Goal: Book appointment/travel/reservation

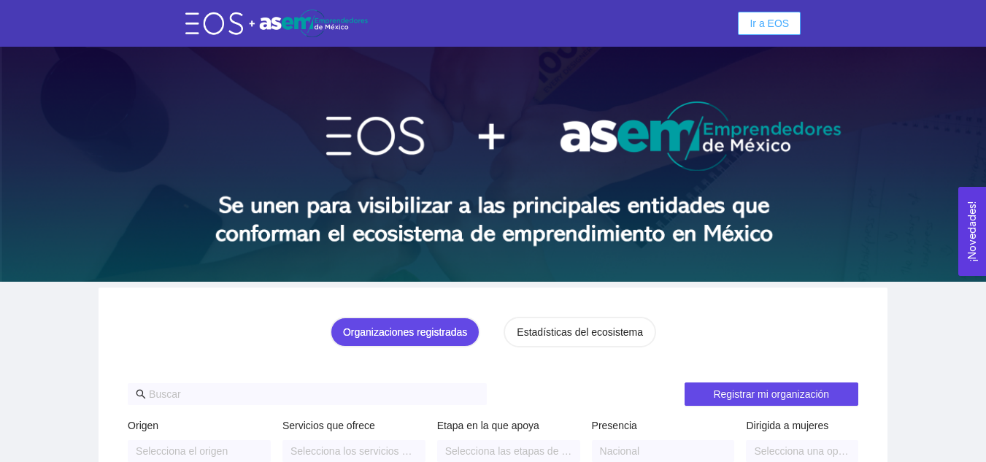
click at [758, 19] on span "Ir a EOS" at bounding box center [768, 23] width 39 height 16
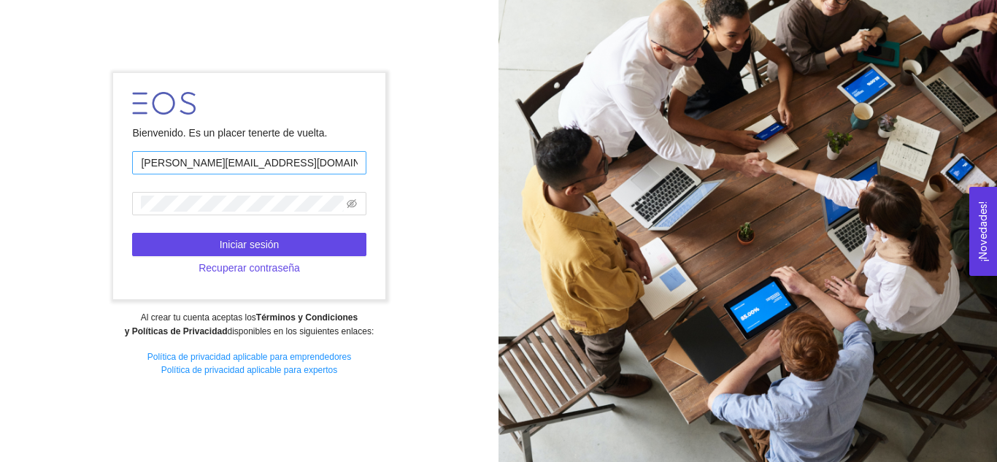
drag, startPoint x: 271, startPoint y: 169, endPoint x: 147, endPoint y: 163, distance: 124.2
click at [147, 163] on input "[PERSON_NAME][EMAIL_ADDRESS][DOMAIN_NAME]" at bounding box center [248, 162] width 233 height 23
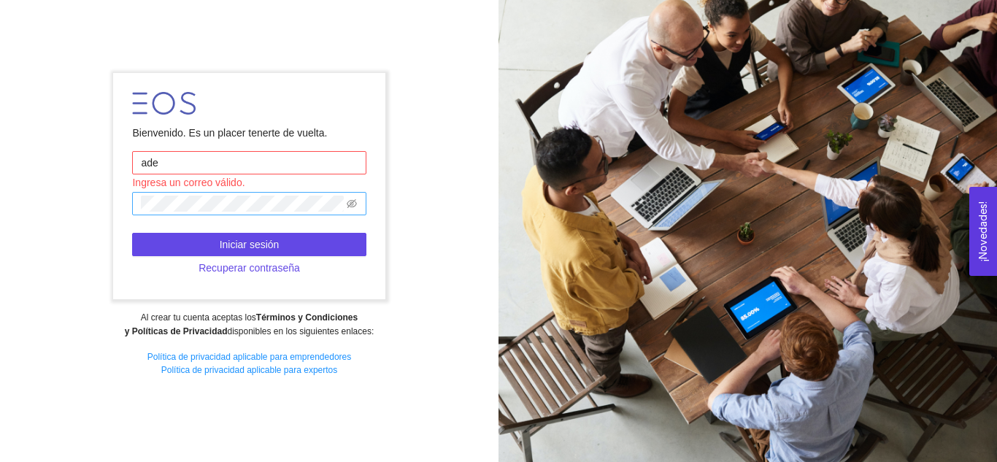
type input "[EMAIL_ADDRESS][DOMAIN_NAME]"
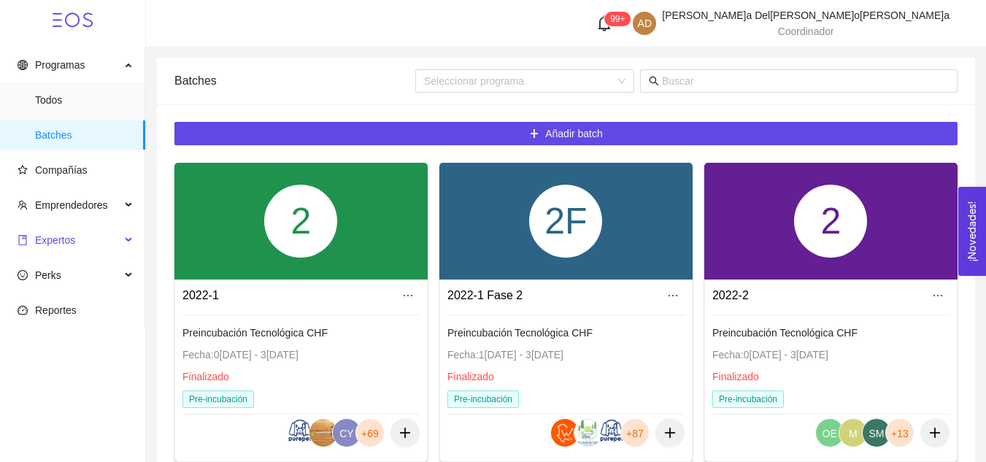
click at [82, 237] on span "Expertos" at bounding box center [69, 239] width 103 height 29
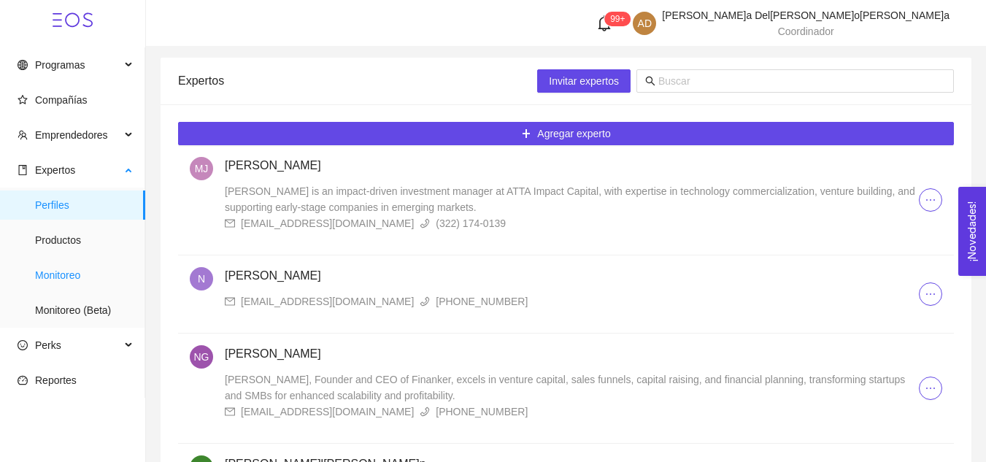
click at [82, 276] on span "Monitoreo" at bounding box center [84, 274] width 98 height 29
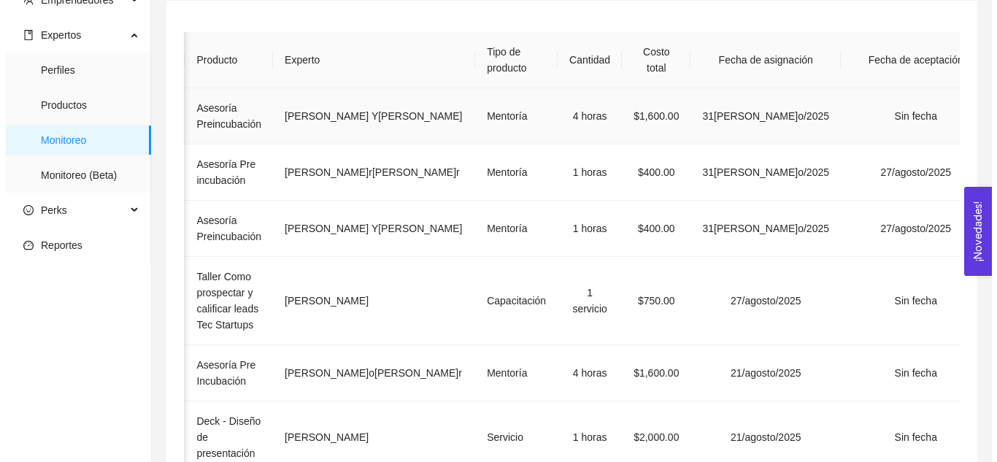
scroll to position [136, 0]
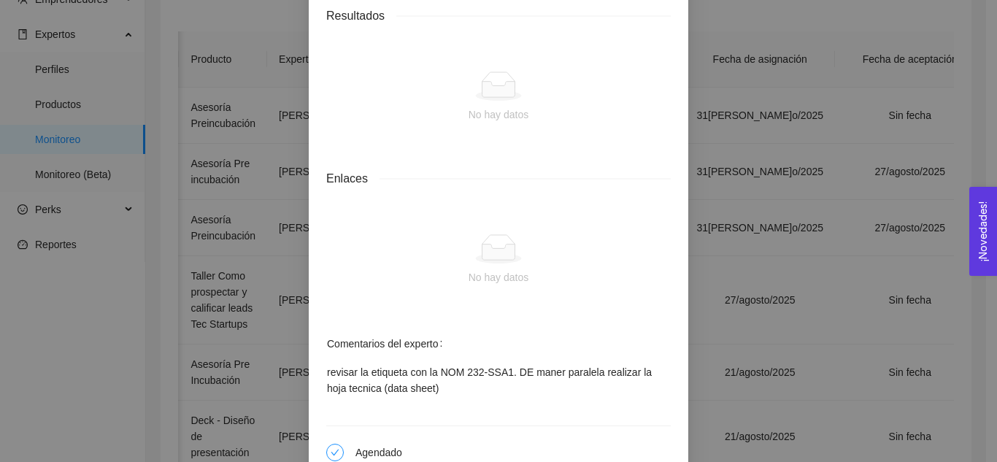
scroll to position [1424, 0]
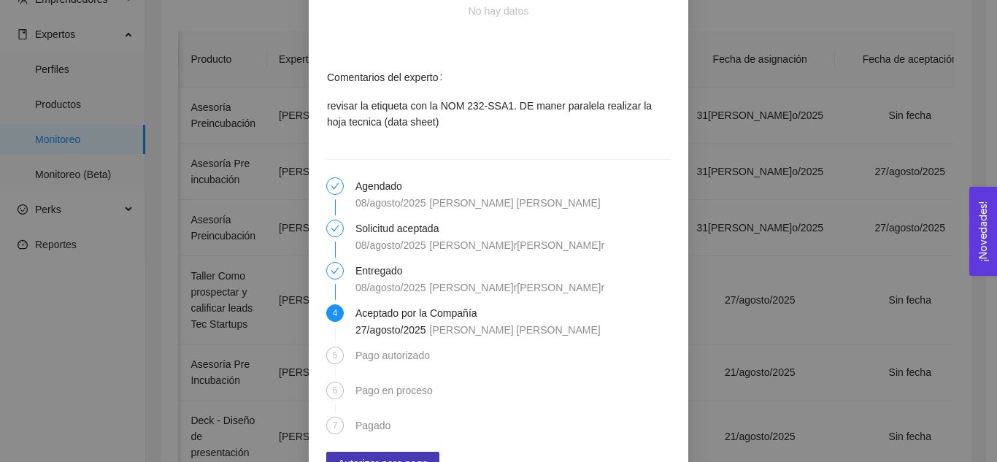
click at [411, 455] on span "Autorizar para pago" at bounding box center [383, 463] width 90 height 16
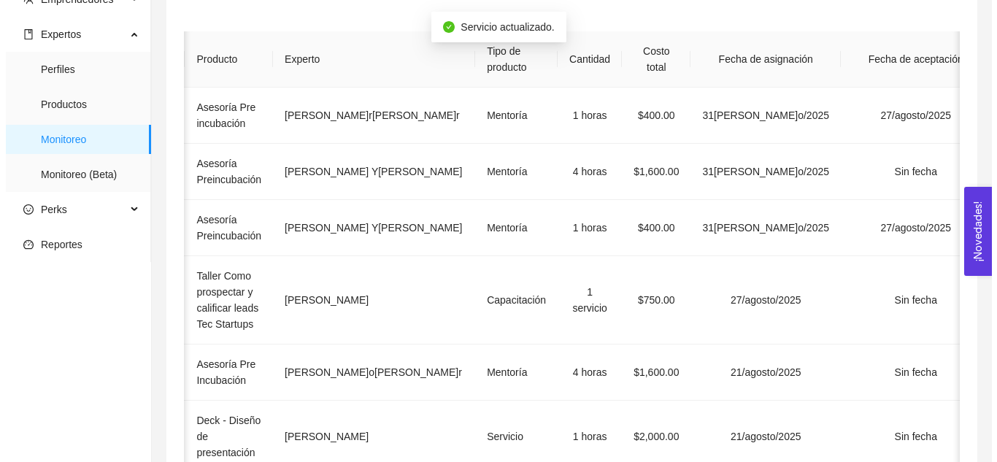
scroll to position [0, 263]
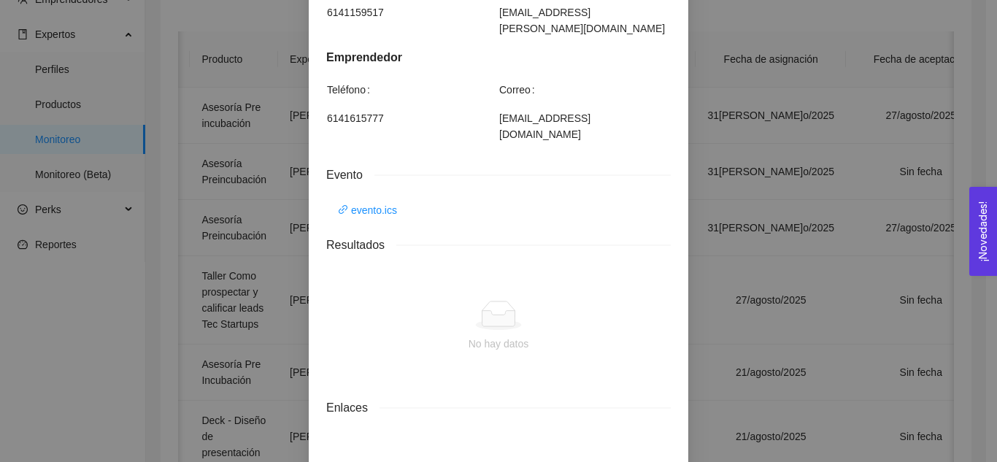
scroll to position [1408, 0]
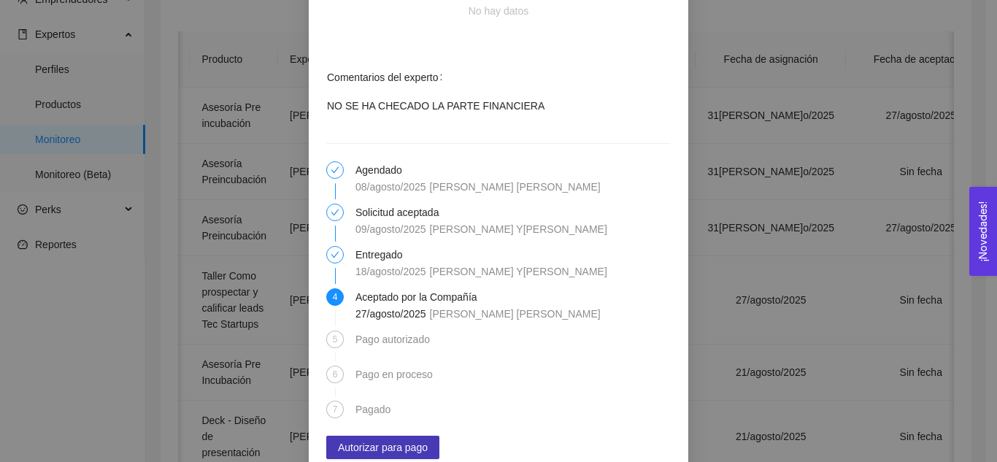
click at [387, 439] on span "Autorizar para pago" at bounding box center [383, 447] width 90 height 16
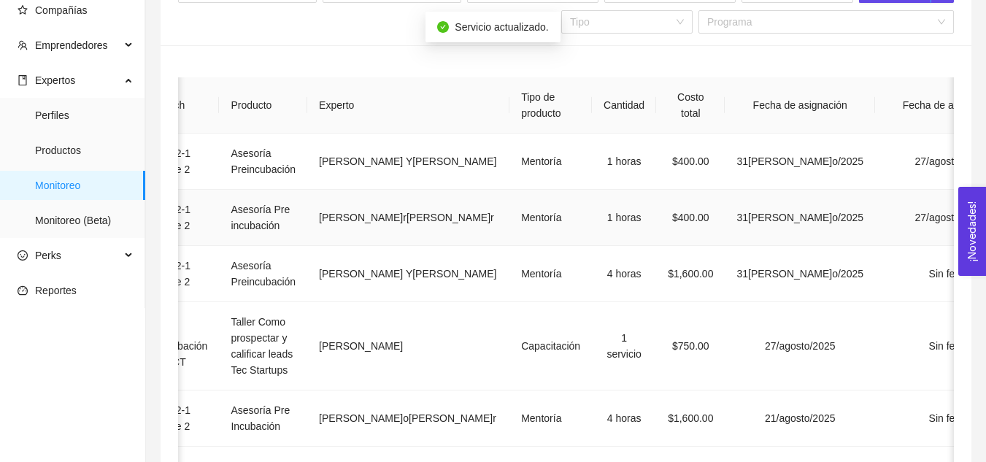
scroll to position [0, 0]
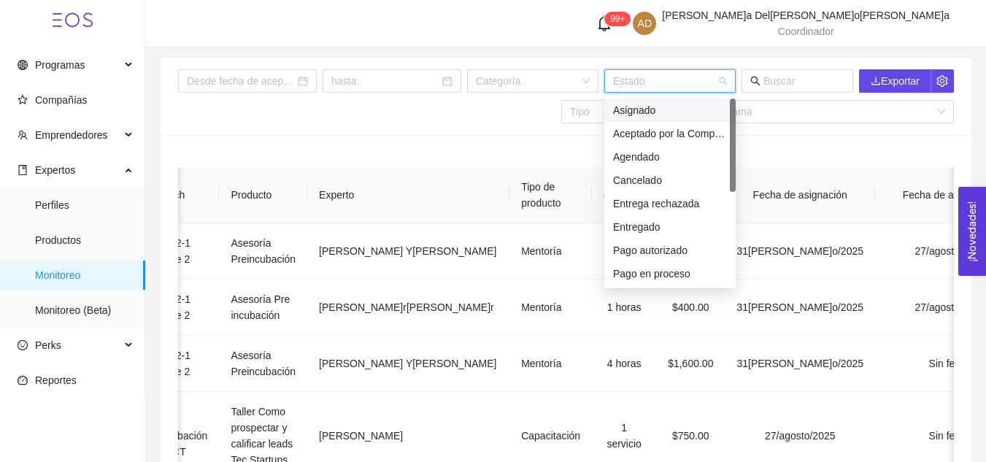
click at [645, 82] on input "search" at bounding box center [665, 81] width 104 height 22
click at [651, 128] on div "Aceptado por la Compañía" at bounding box center [670, 133] width 114 height 16
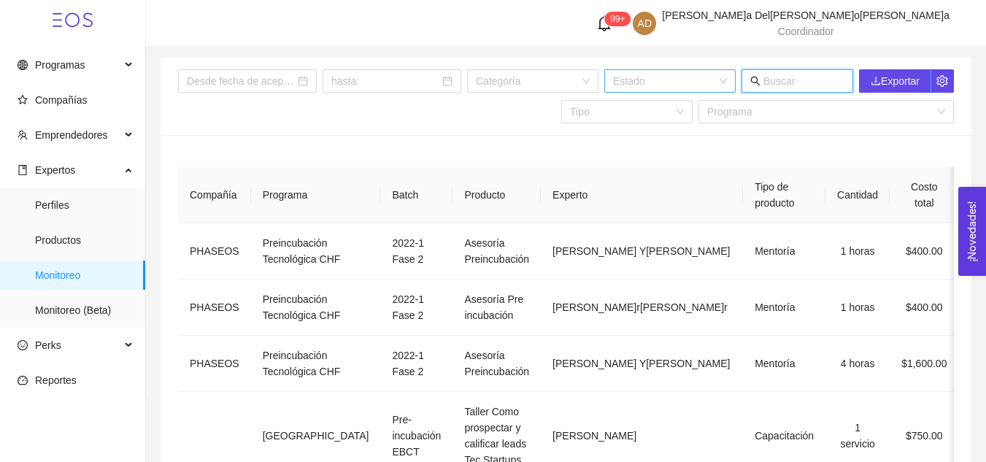
click at [789, 80] on input "text" at bounding box center [803, 81] width 81 height 16
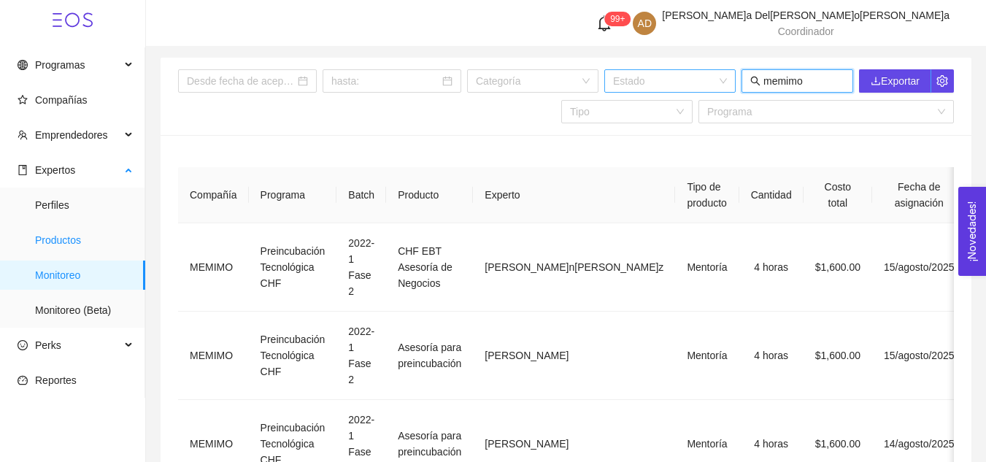
type input "memimo"
click at [102, 233] on span "Productos" at bounding box center [84, 239] width 98 height 29
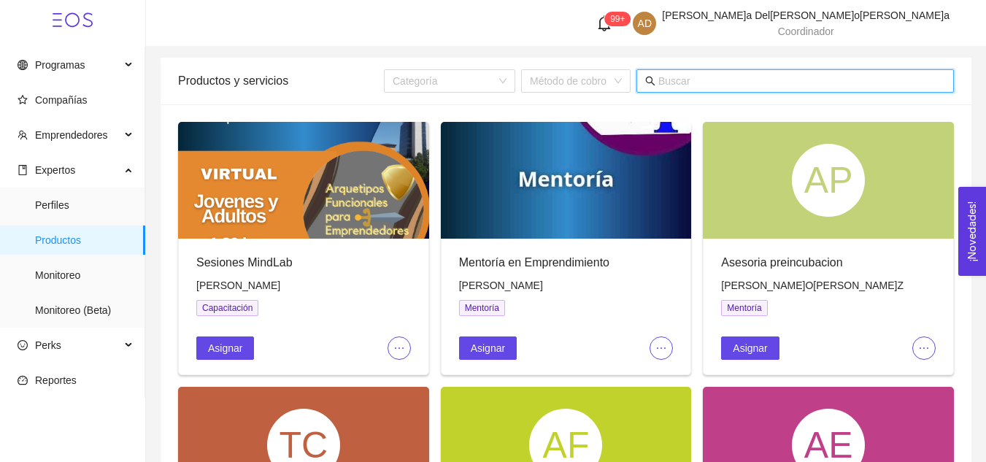
click at [780, 88] on input "text" at bounding box center [801, 81] width 287 height 16
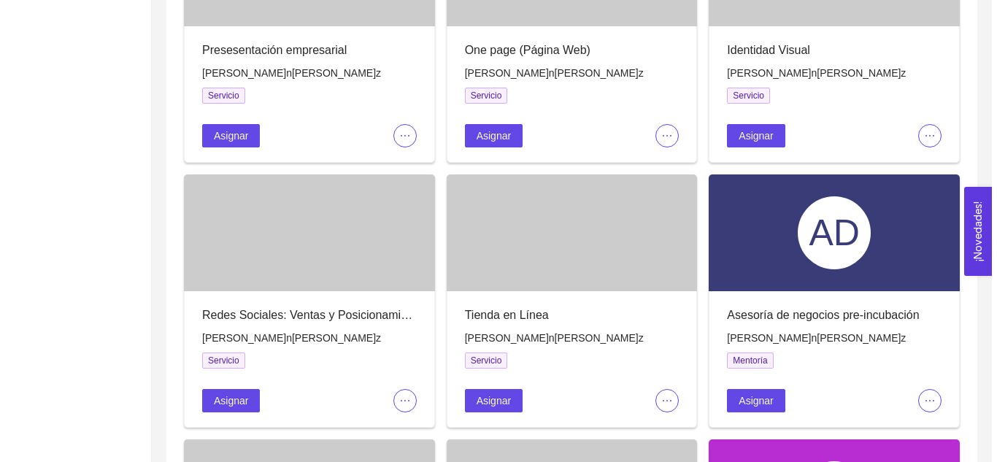
scroll to position [576, 0]
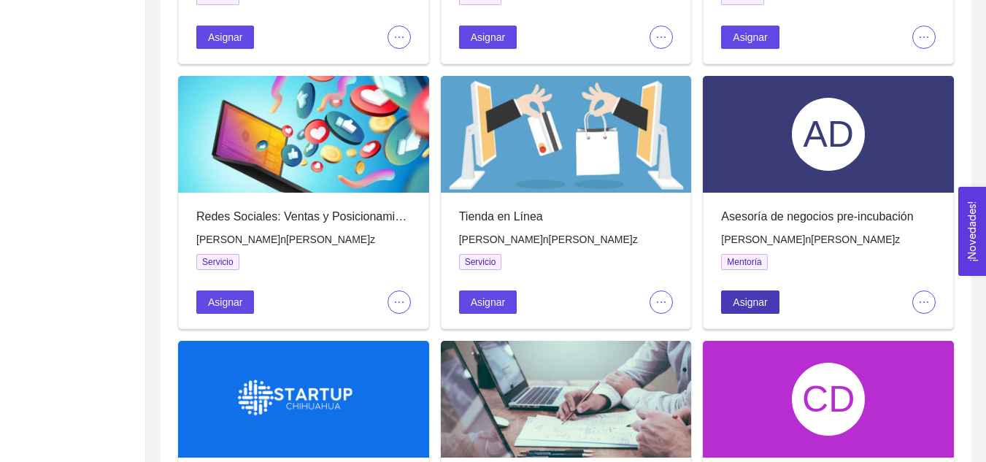
type input "[PERSON_NAME]"
click at [768, 295] on button "Asignar" at bounding box center [750, 301] width 58 height 23
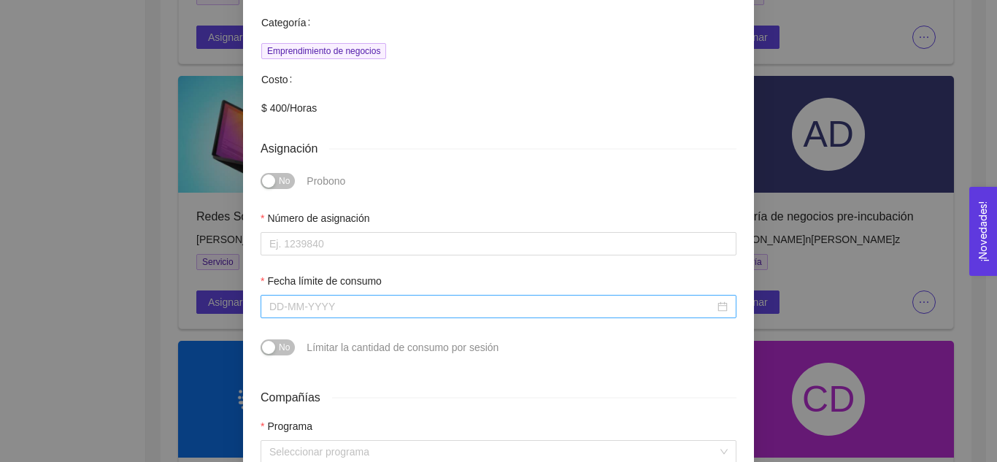
scroll to position [276, 0]
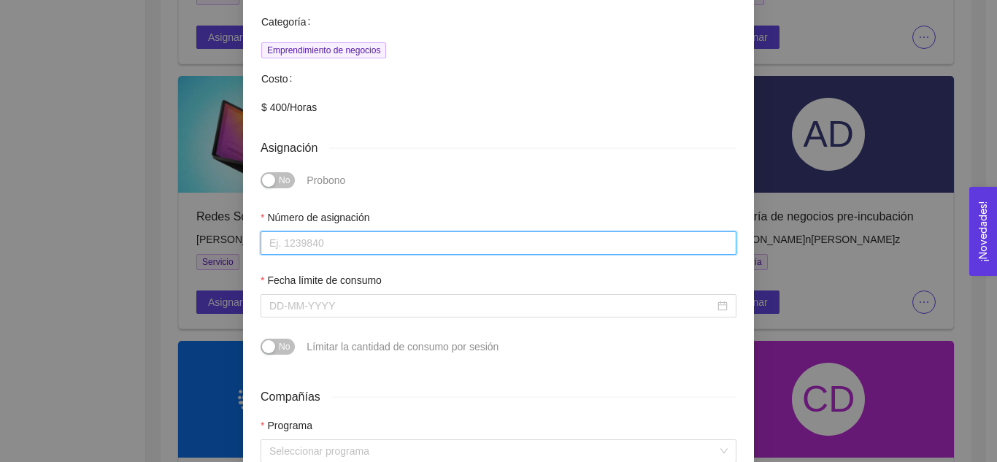
click at [337, 231] on input "Número de asignación" at bounding box center [498, 242] width 476 height 23
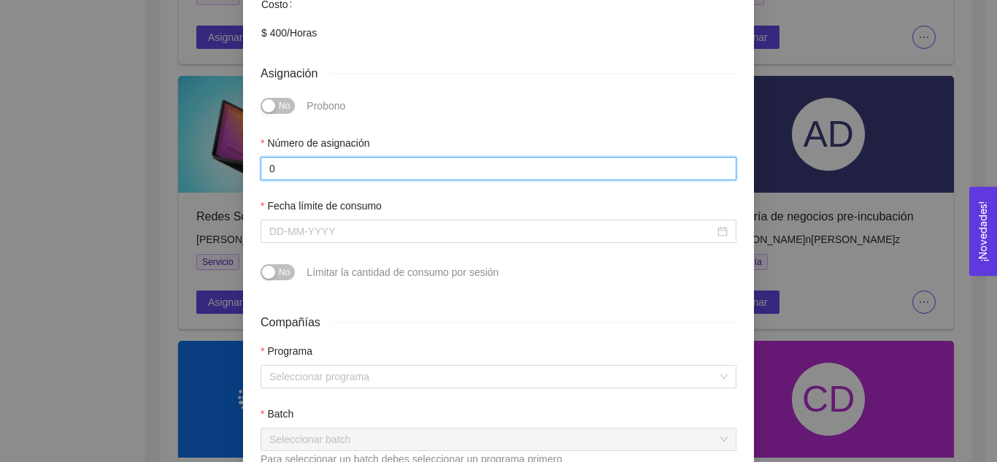
scroll to position [352, 0]
type input "0"
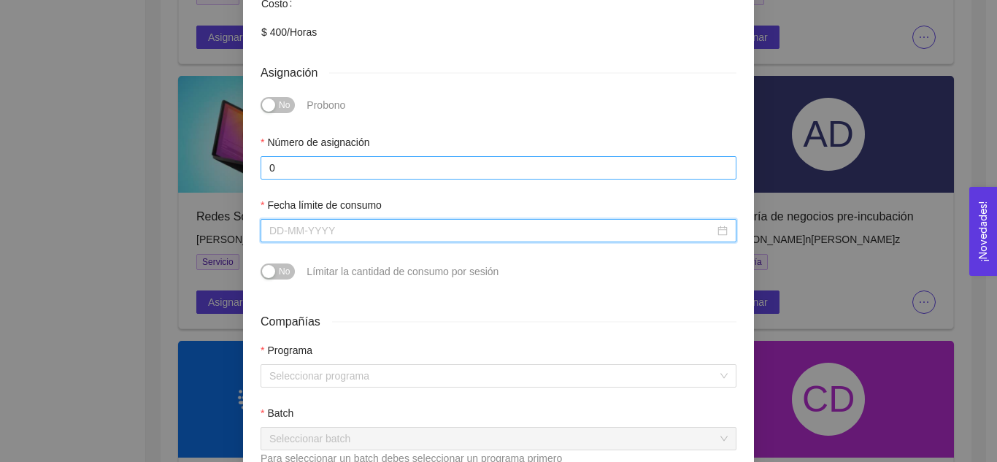
click at [337, 223] on input "Fecha límite de consumo" at bounding box center [491, 231] width 445 height 16
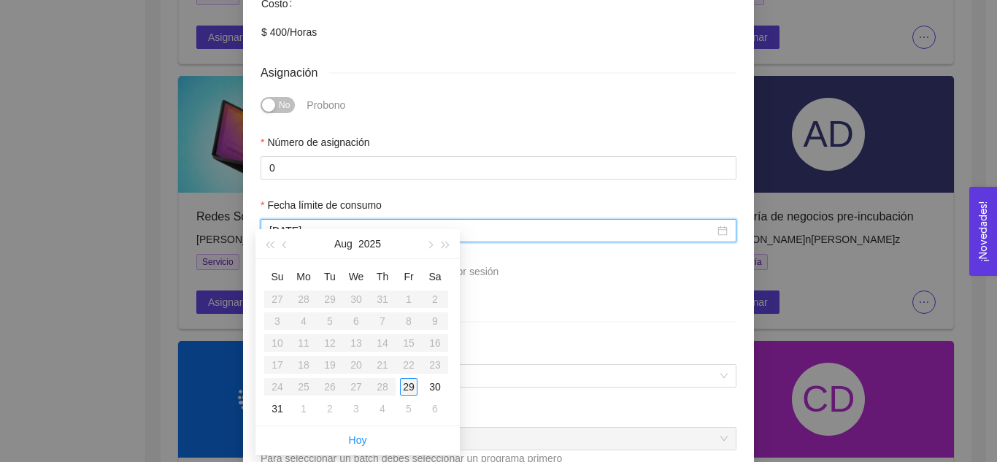
type input "A[DATE]"
click at [403, 390] on div "29" at bounding box center [409, 387] width 18 height 18
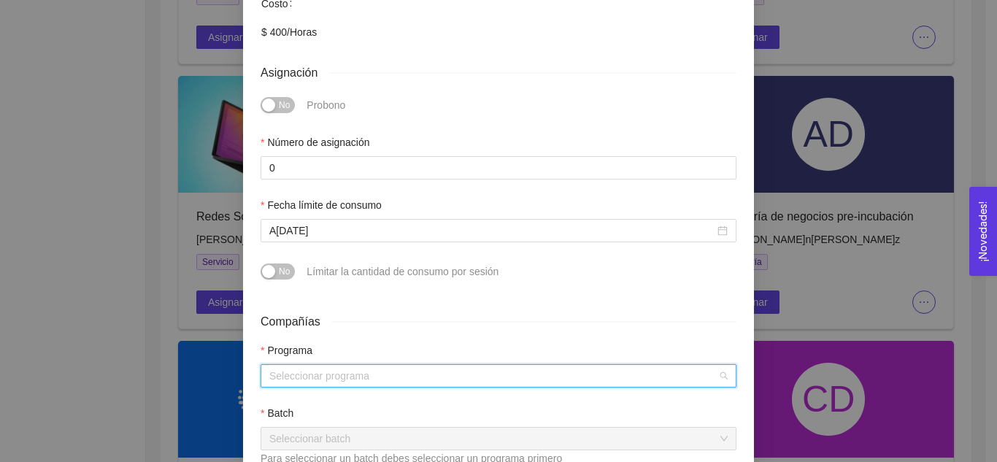
click at [408, 365] on input "search" at bounding box center [493, 376] width 448 height 22
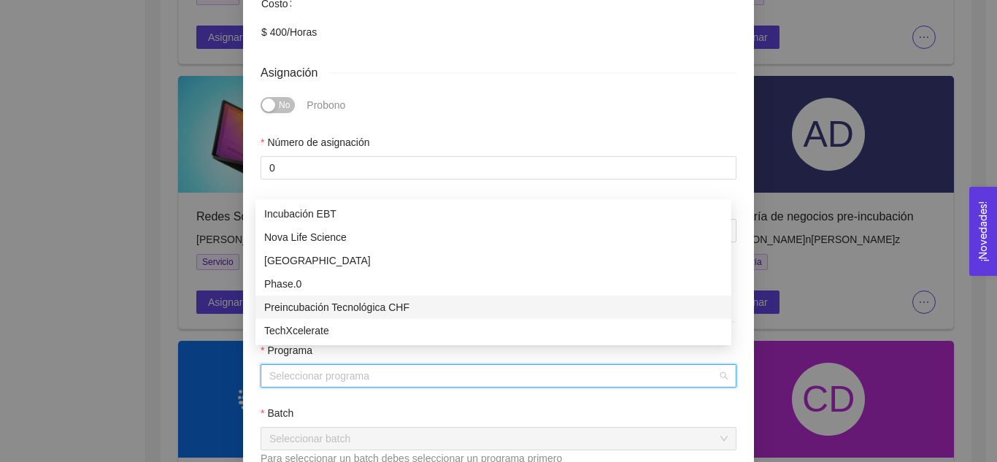
click at [343, 314] on div "Preincubación Tecnológica CHF" at bounding box center [493, 307] width 458 height 16
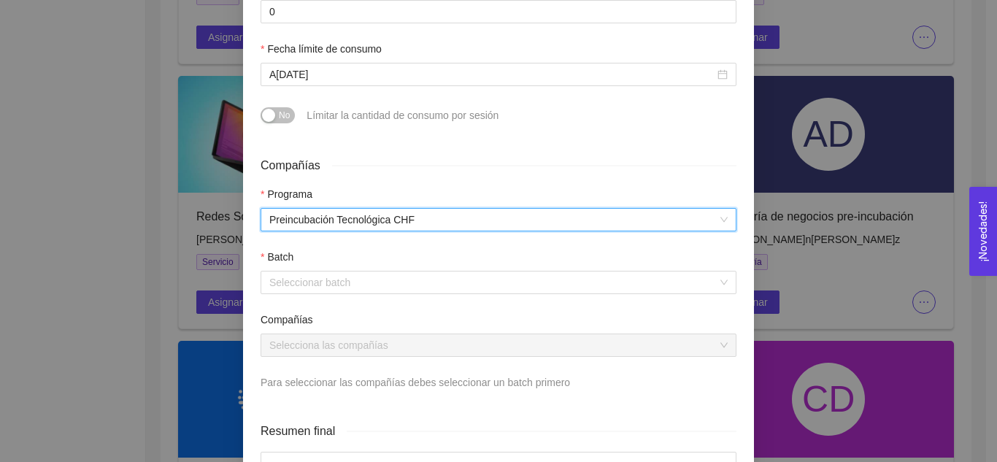
scroll to position [508, 0]
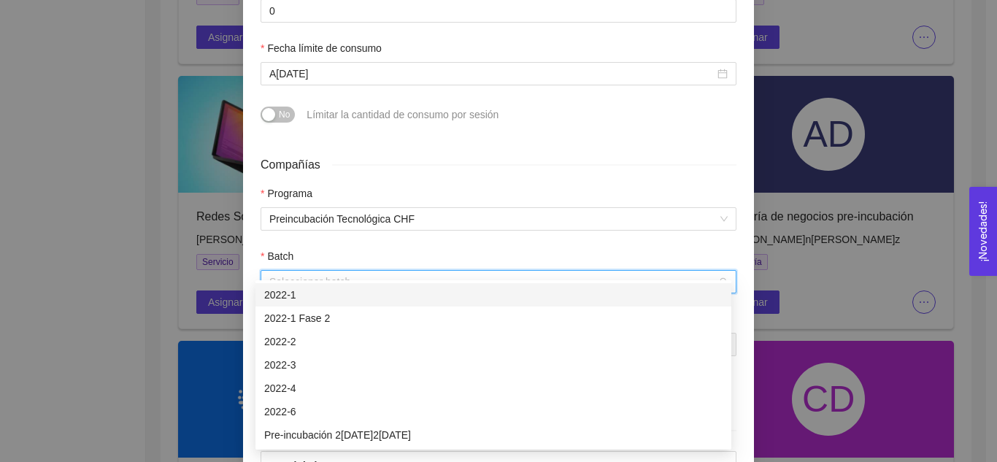
click at [328, 271] on input "search" at bounding box center [493, 282] width 448 height 22
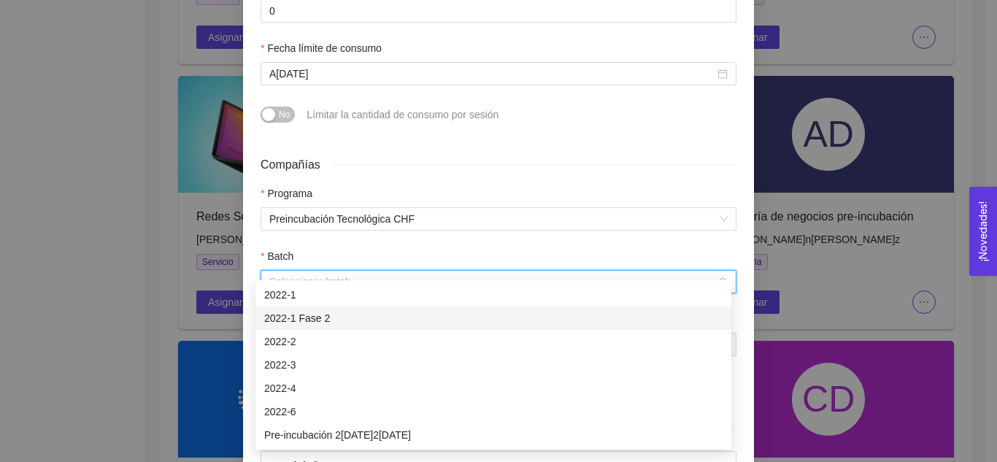
click at [332, 318] on div "2022-1 Fase 2" at bounding box center [493, 318] width 458 height 16
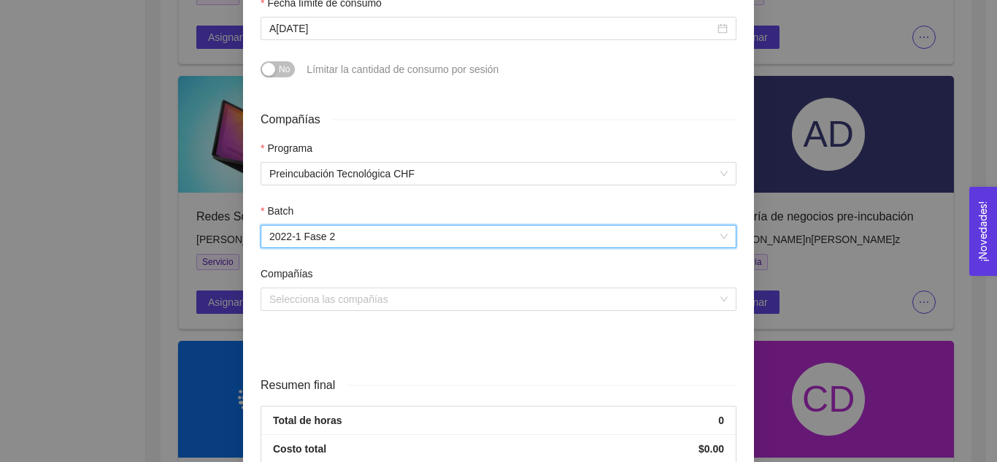
scroll to position [554, 0]
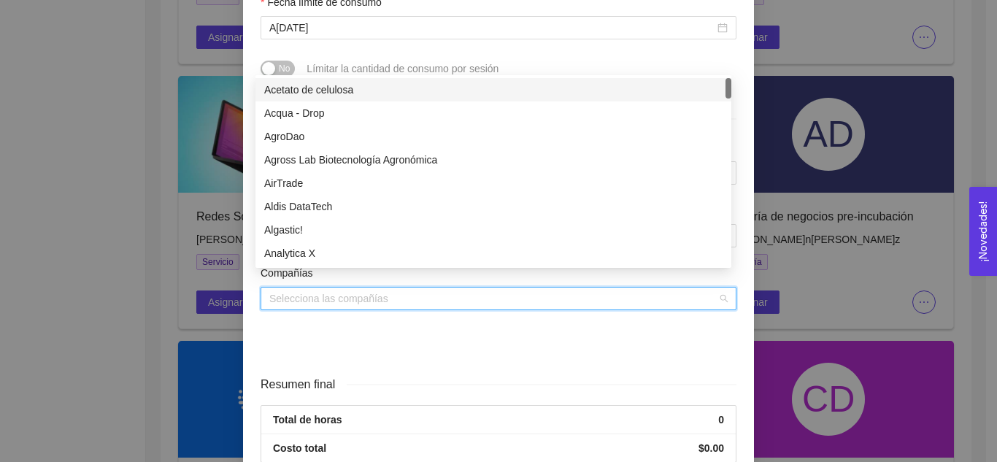
click at [371, 287] on input "search" at bounding box center [493, 298] width 448 height 22
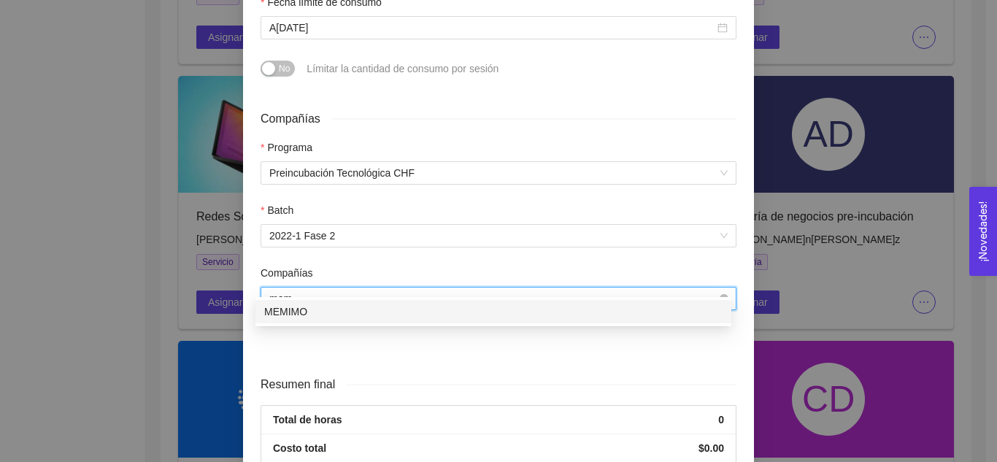
type input "memi"
click at [350, 310] on div "MEMIMO" at bounding box center [493, 311] width 458 height 16
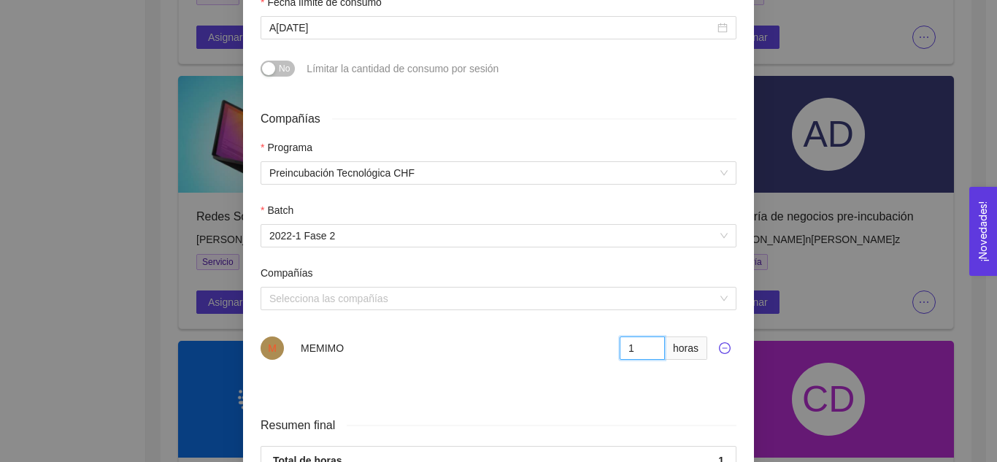
click at [643, 336] on input "1" at bounding box center [641, 347] width 45 height 23
click at [643, 336] on input "2" at bounding box center [641, 347] width 45 height 23
click at [643, 336] on input "3" at bounding box center [641, 347] width 45 height 23
type input "4"
click at [643, 336] on input "4" at bounding box center [641, 347] width 45 height 23
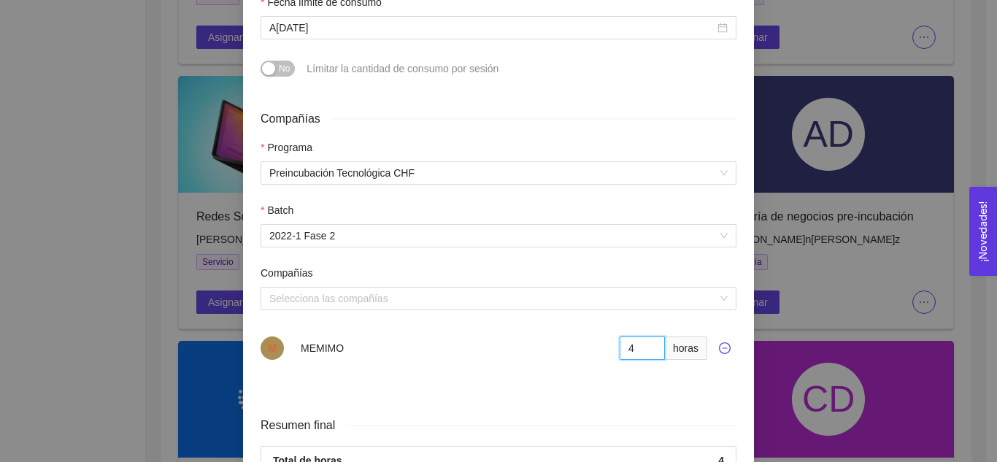
scroll to position [654, 0]
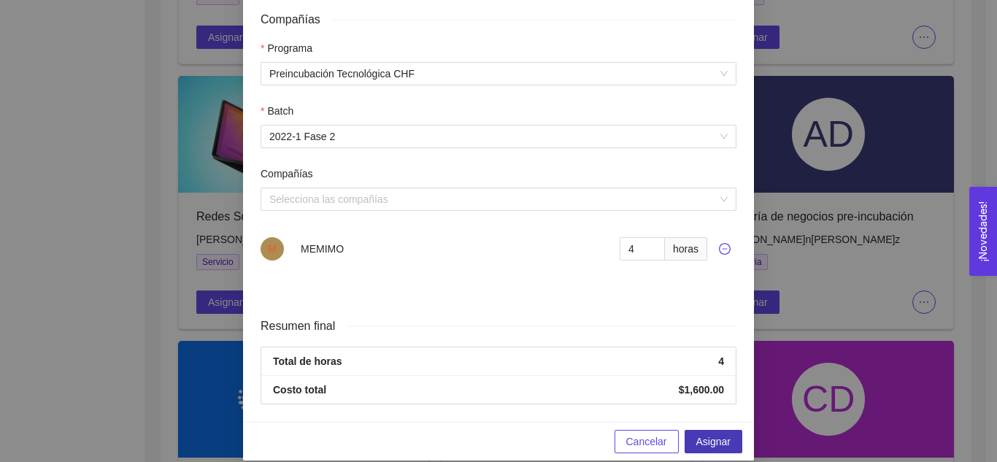
click at [700, 435] on button "Asignar" at bounding box center [713, 441] width 58 height 23
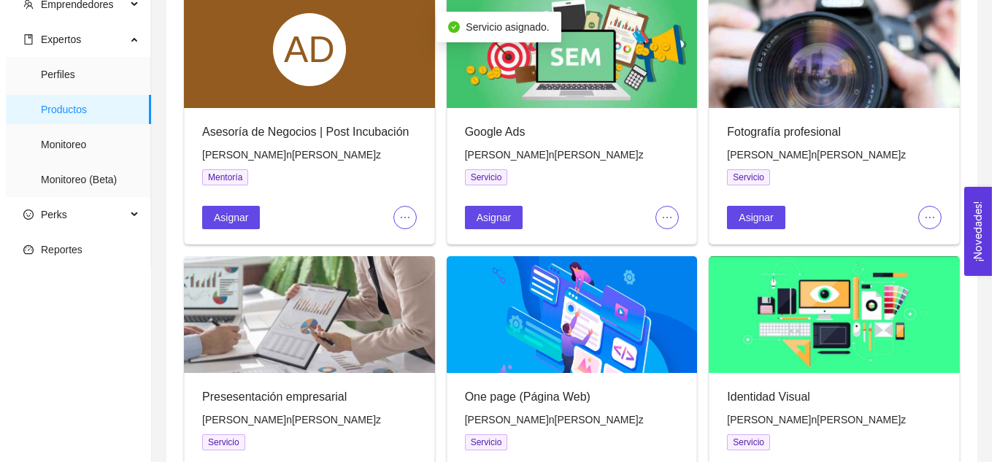
scroll to position [0, 0]
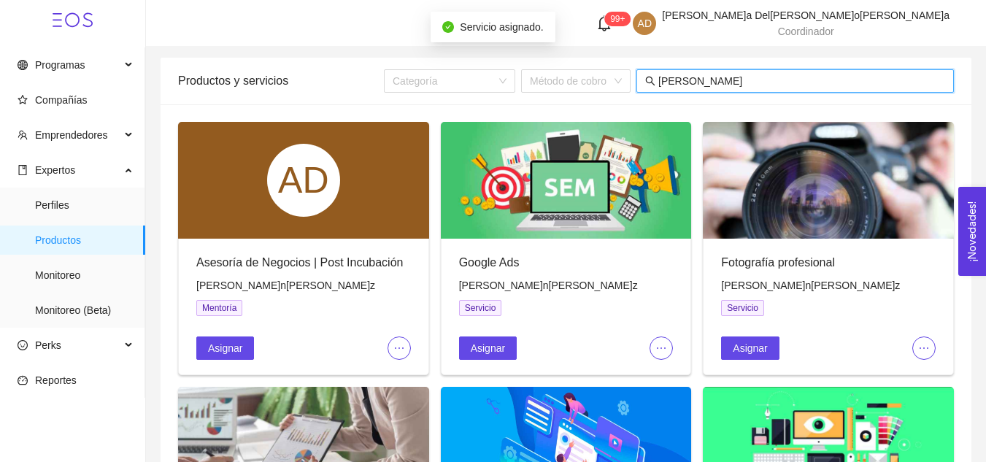
drag, startPoint x: 713, startPoint y: 74, endPoint x: 655, endPoint y: 75, distance: 58.4
click at [655, 75] on span "[PERSON_NAME]" at bounding box center [794, 80] width 317 height 23
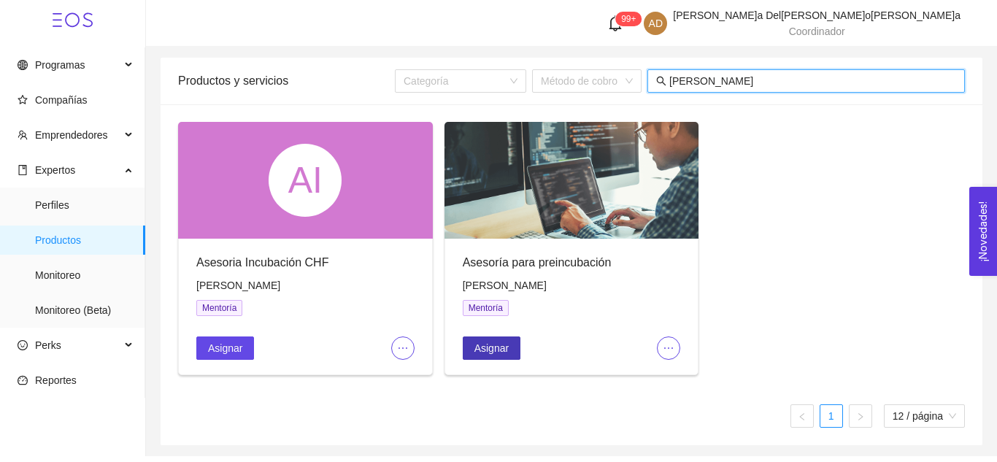
type input "[PERSON_NAME]"
click at [487, 349] on span "Asignar" at bounding box center [491, 348] width 34 height 16
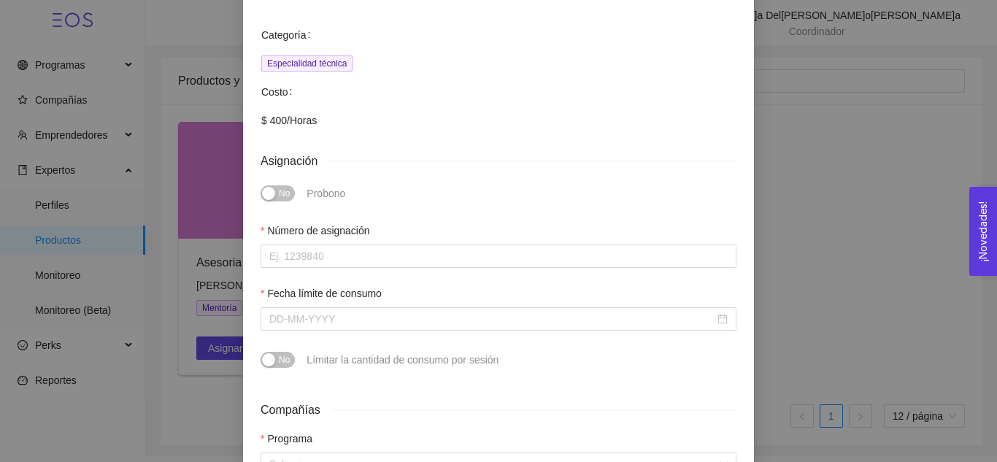
scroll to position [268, 0]
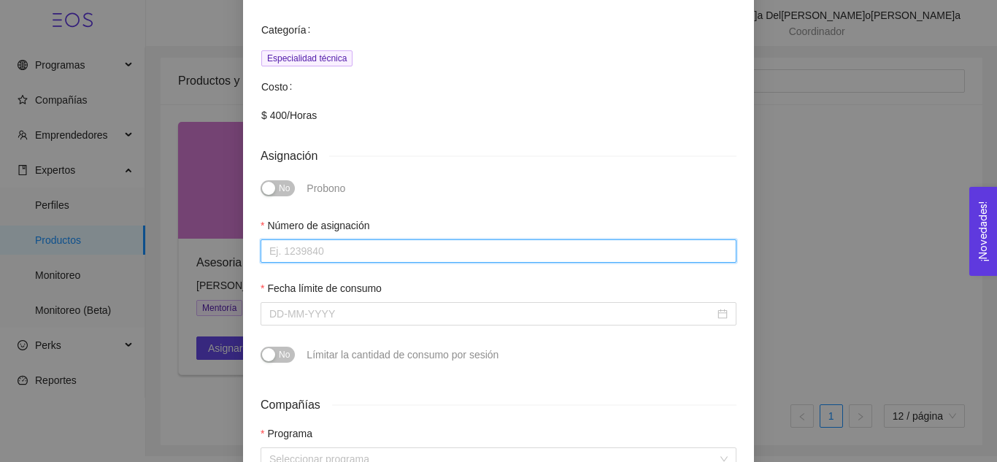
click at [391, 239] on input "Número de asignación" at bounding box center [498, 250] width 476 height 23
type input "0"
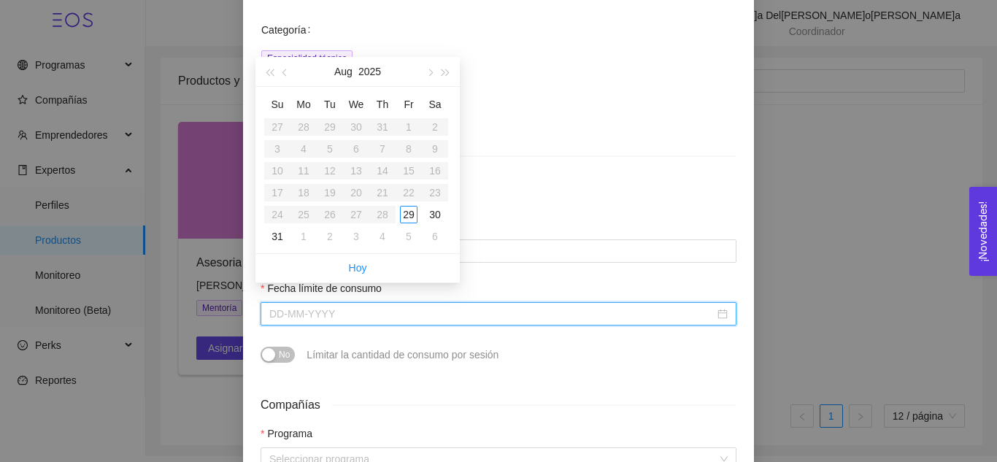
click at [347, 306] on input "Fecha límite de consumo" at bounding box center [491, 314] width 445 height 16
type input "A[DATE]"
click at [435, 71] on button "button" at bounding box center [429, 71] width 16 height 29
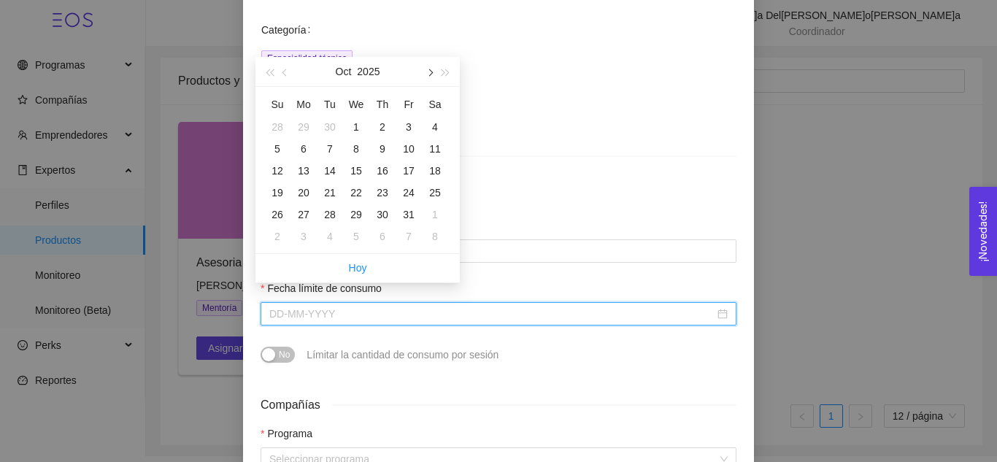
click at [435, 71] on button "button" at bounding box center [429, 71] width 16 height 29
type input "D[DATE]"
click at [428, 76] on button "button" at bounding box center [429, 71] width 16 height 29
type input "J[DATE]"
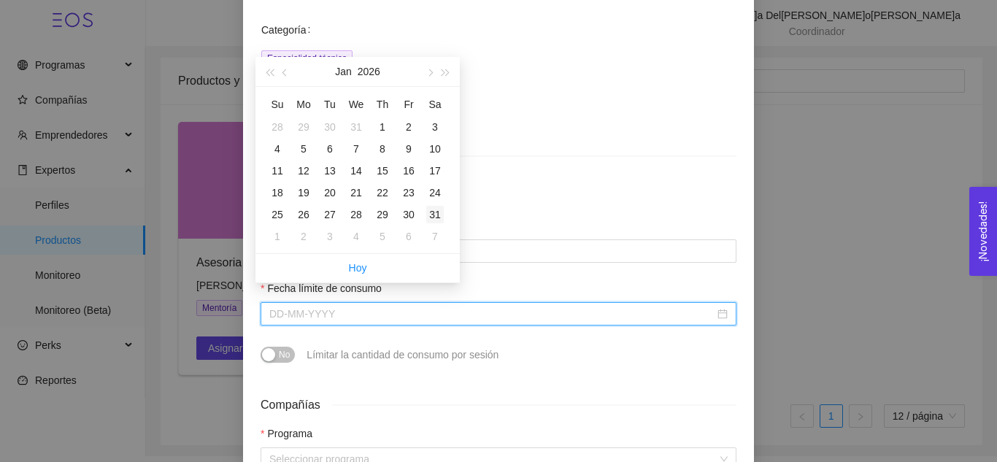
type input "J[DATE]"
click at [436, 214] on div "31" at bounding box center [435, 215] width 18 height 18
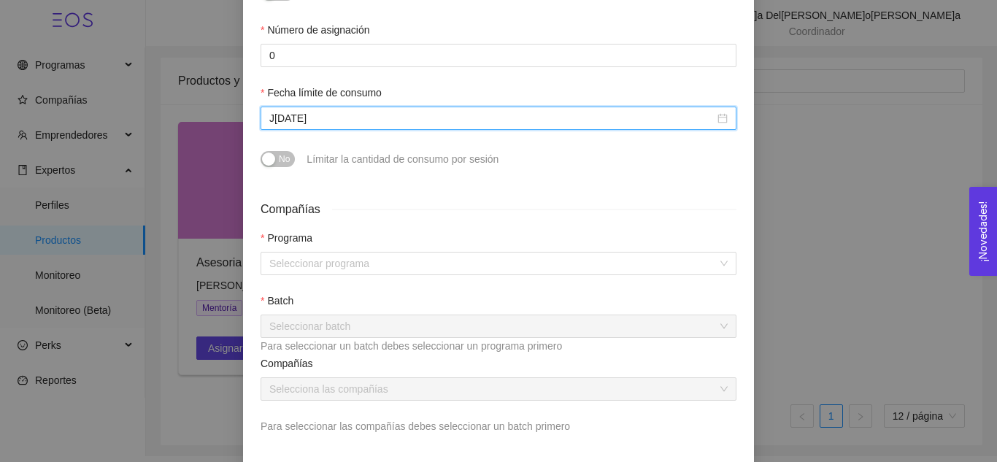
scroll to position [466, 0]
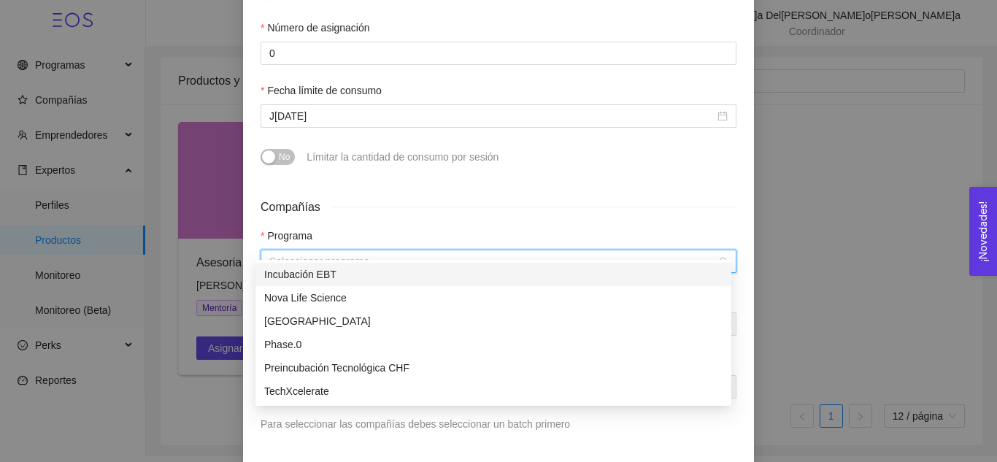
click at [379, 252] on input "search" at bounding box center [493, 261] width 448 height 22
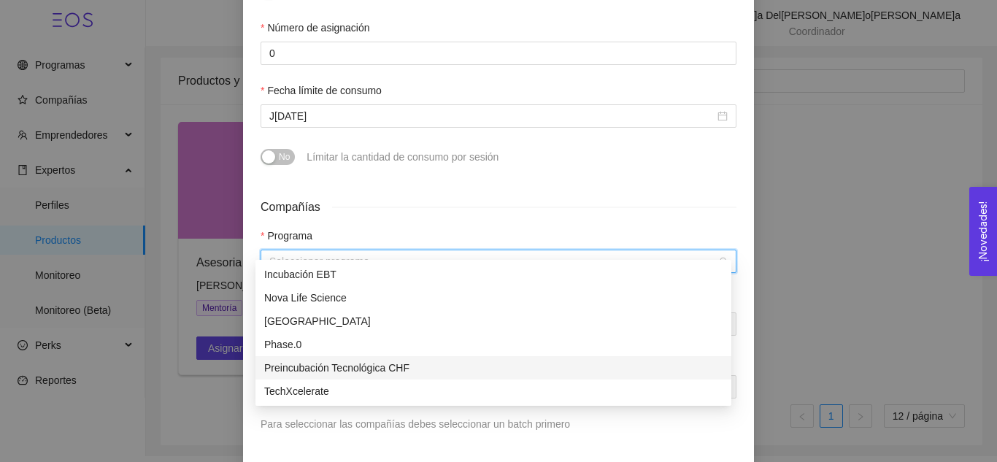
click at [351, 362] on div "Preincubación Tecnológica CHF" at bounding box center [493, 368] width 458 height 16
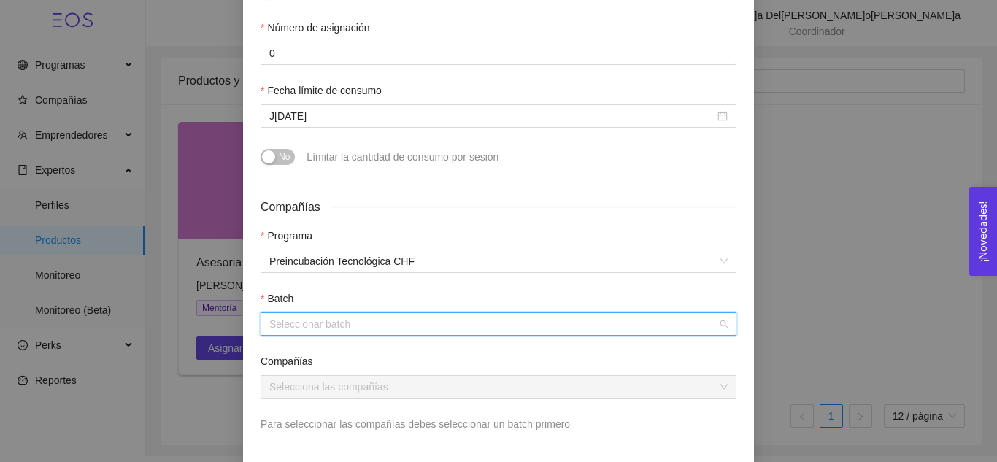
click at [375, 313] on input "search" at bounding box center [493, 324] width 448 height 22
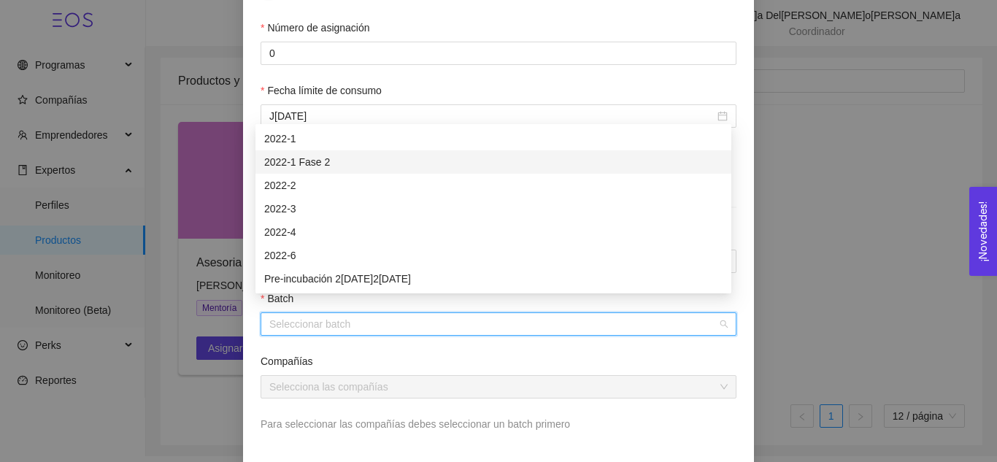
click at [363, 154] on div "2022-1 Fase 2" at bounding box center [493, 162] width 458 height 16
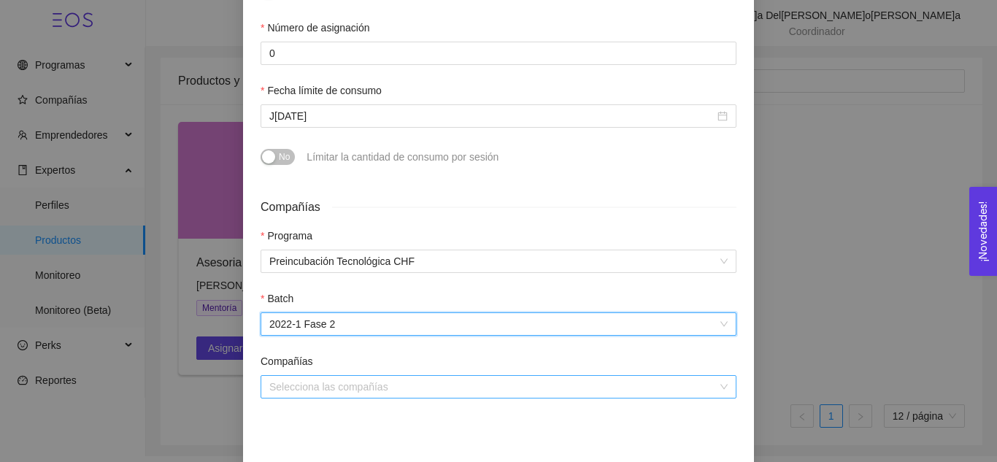
click at [318, 376] on input "search" at bounding box center [493, 387] width 448 height 22
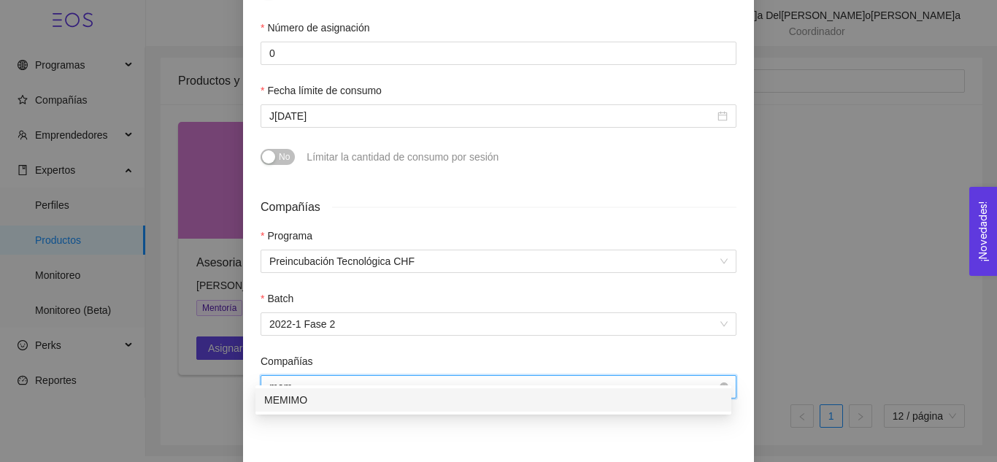
type input "memi"
click at [325, 405] on div "MEMIMO" at bounding box center [493, 400] width 458 height 16
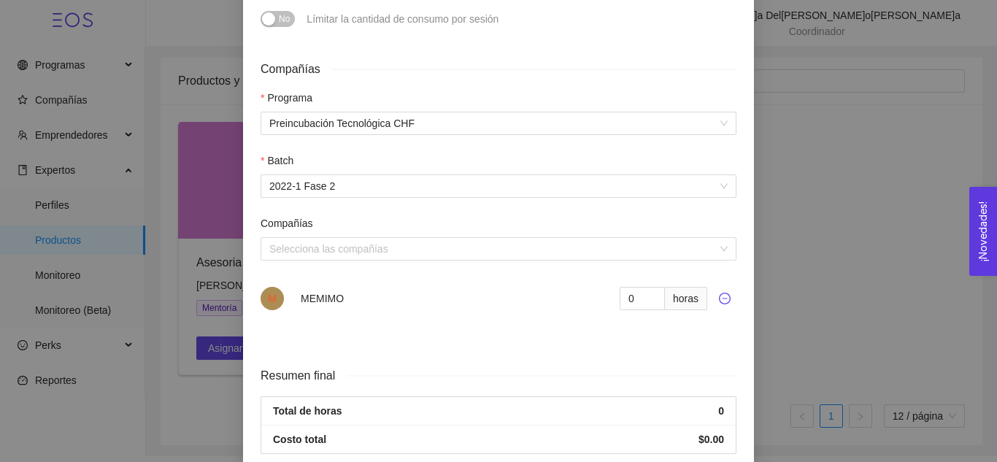
scroll to position [607, 0]
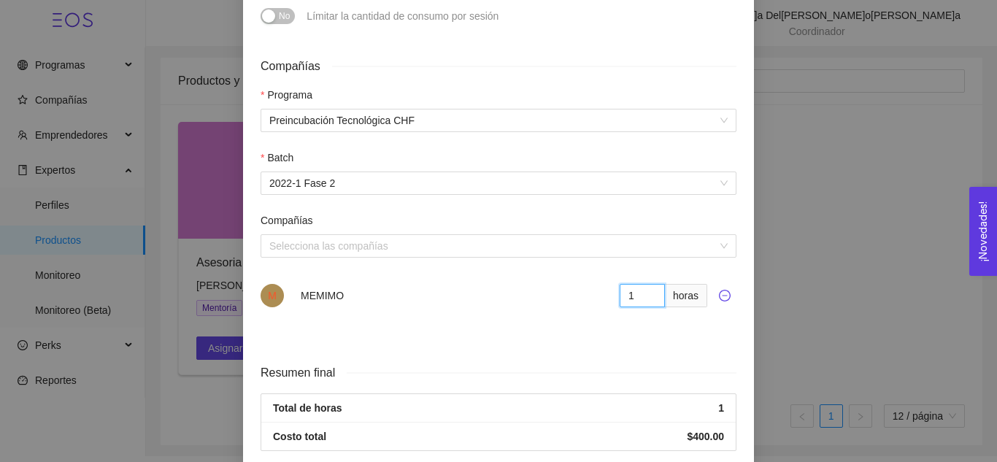
click at [645, 284] on input "1" at bounding box center [641, 295] width 45 height 23
click at [645, 284] on input "2" at bounding box center [641, 295] width 45 height 23
click at [645, 284] on input "3" at bounding box center [641, 295] width 45 height 23
type input "4"
click at [645, 284] on input "4" at bounding box center [641, 295] width 45 height 23
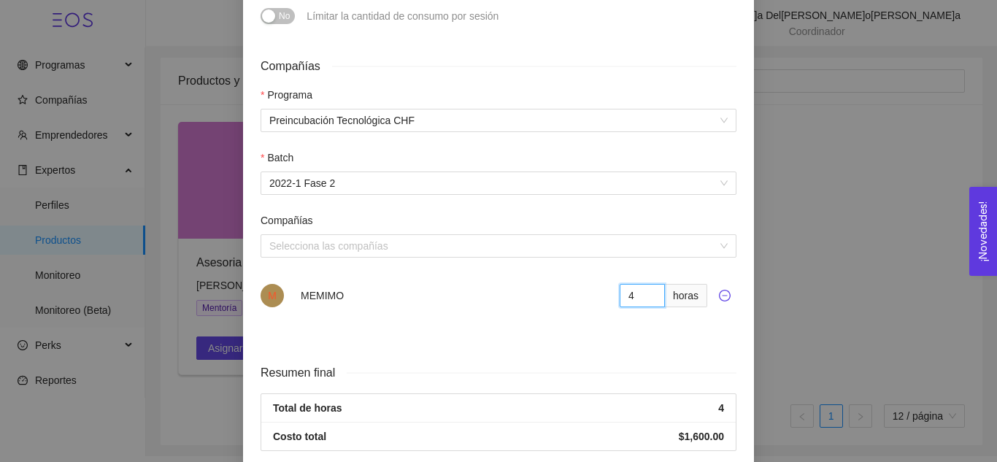
scroll to position [654, 0]
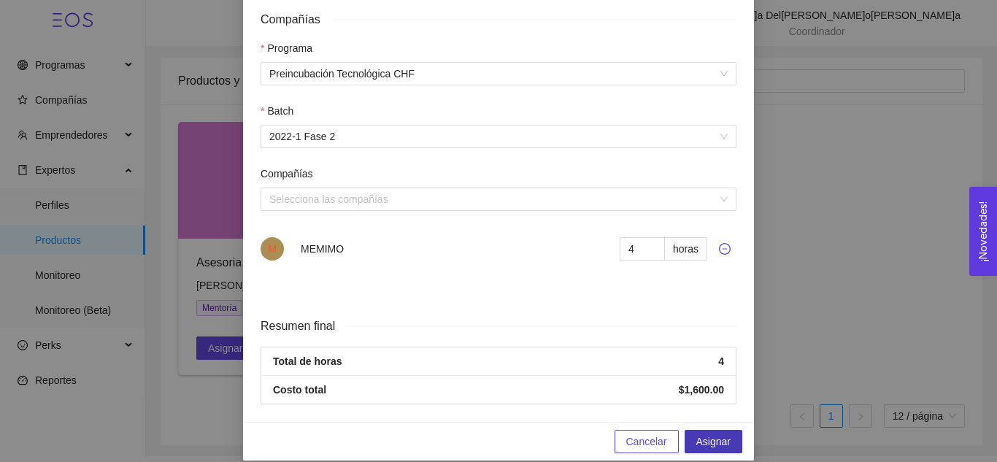
click at [714, 433] on span "Asignar" at bounding box center [713, 441] width 34 height 16
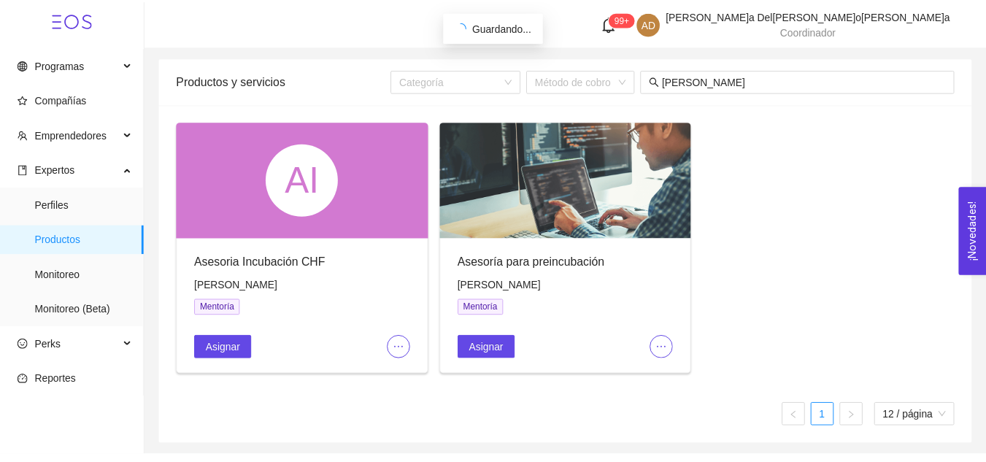
scroll to position [522, 0]
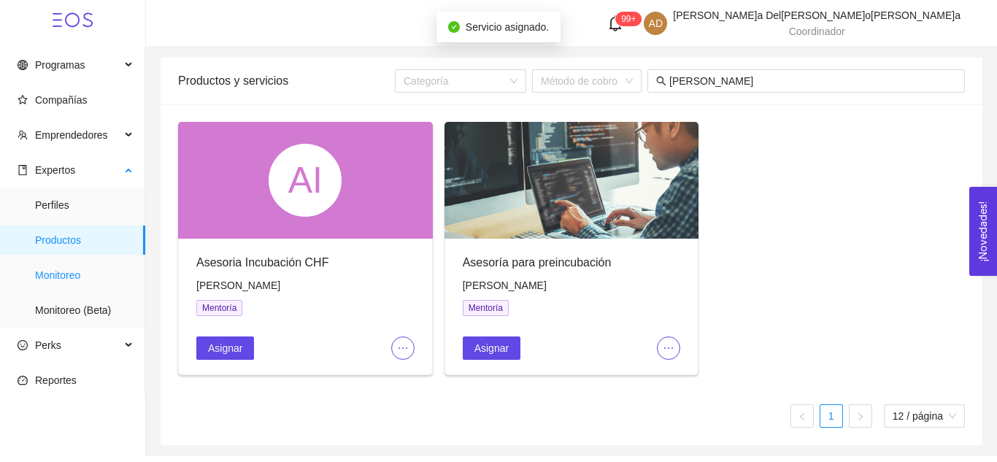
click at [70, 284] on span "Monitoreo" at bounding box center [84, 274] width 98 height 29
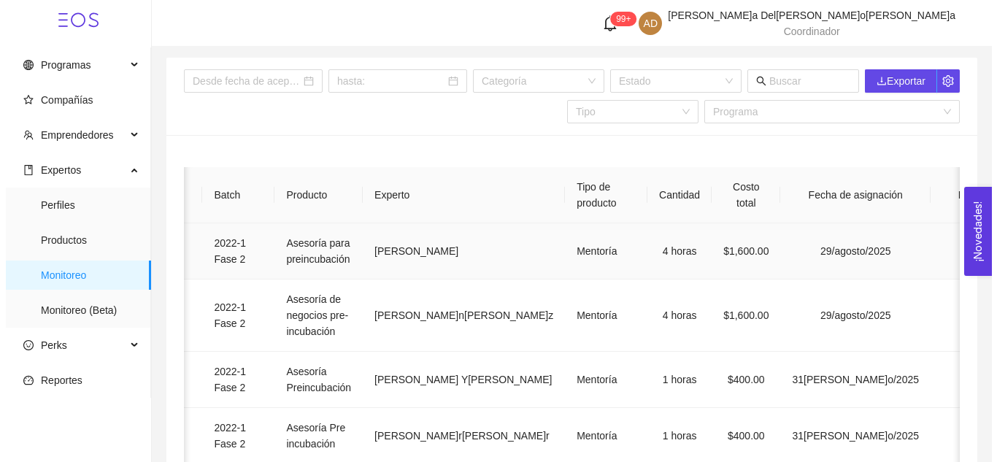
scroll to position [0, 185]
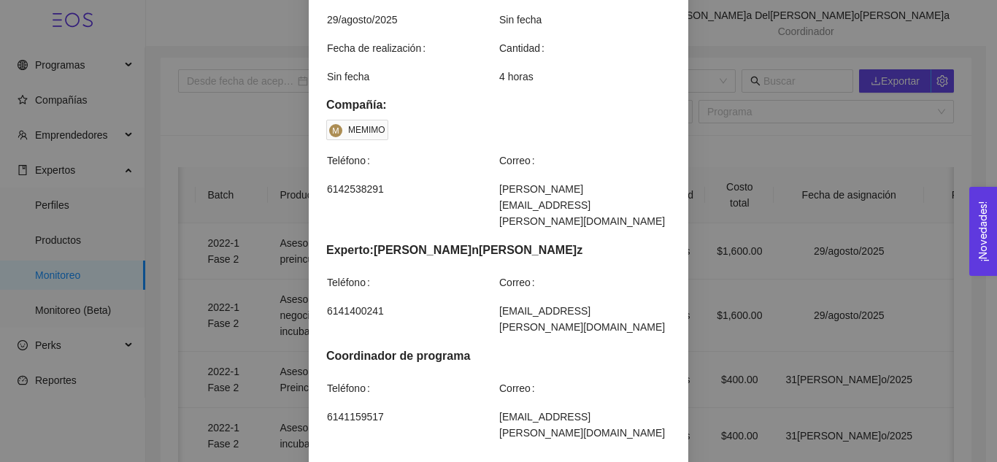
scroll to position [484, 0]
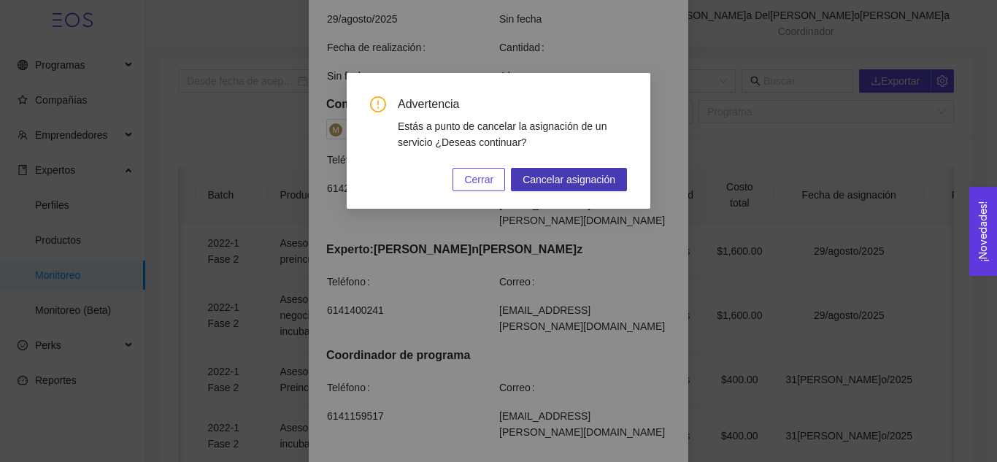
click at [566, 183] on span "Cancelar asignación" at bounding box center [568, 179] width 93 height 16
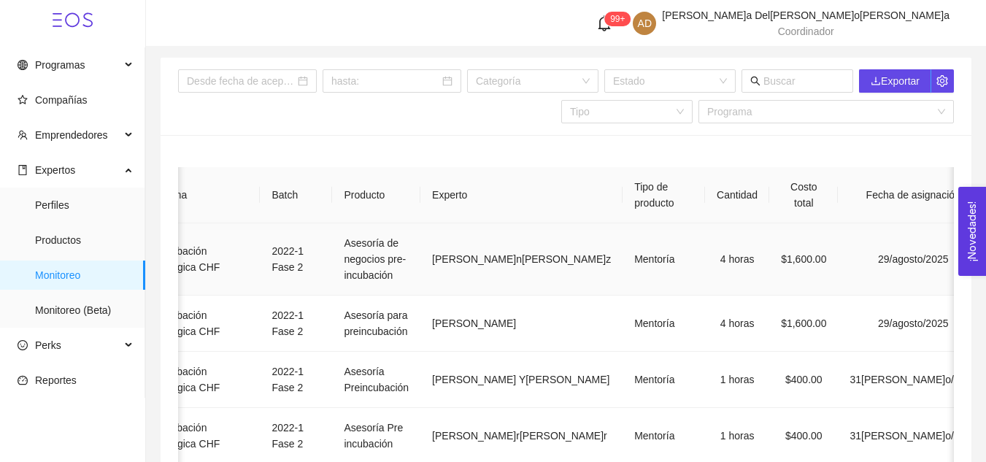
scroll to position [0, 0]
click at [91, 239] on span "Productos" at bounding box center [84, 239] width 98 height 29
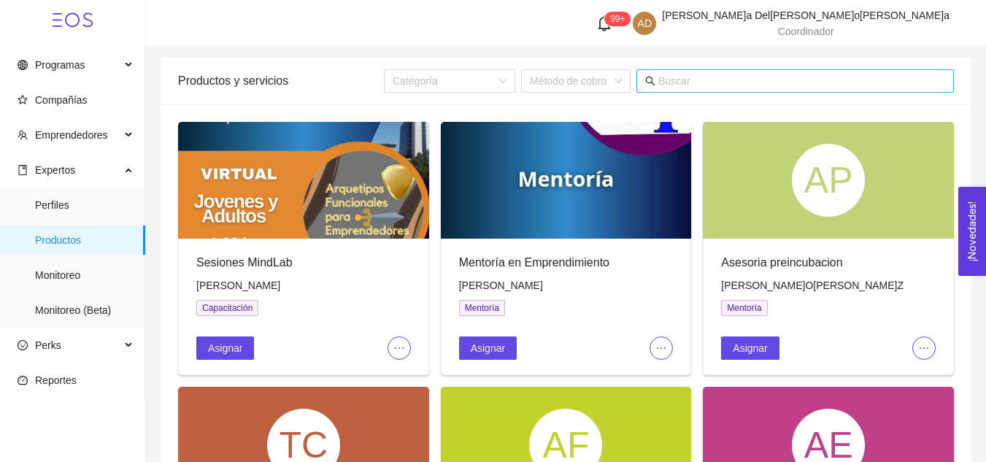
click at [671, 77] on input "text" at bounding box center [801, 81] width 287 height 16
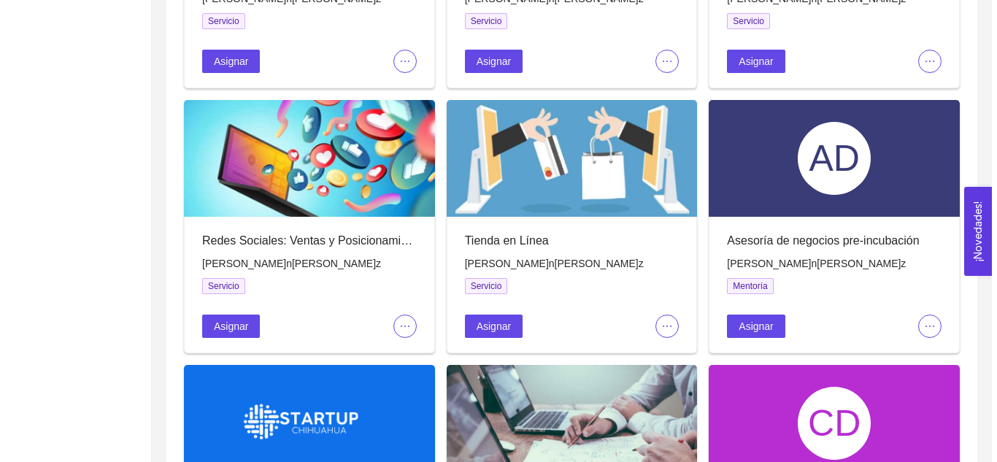
scroll to position [559, 0]
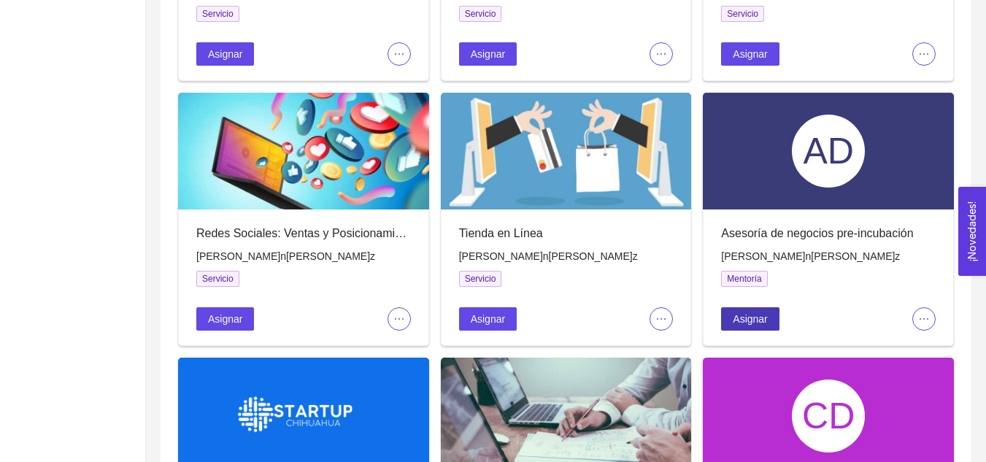
type input "[PERSON_NAME]"
click at [744, 311] on span "Asignar" at bounding box center [749, 319] width 34 height 16
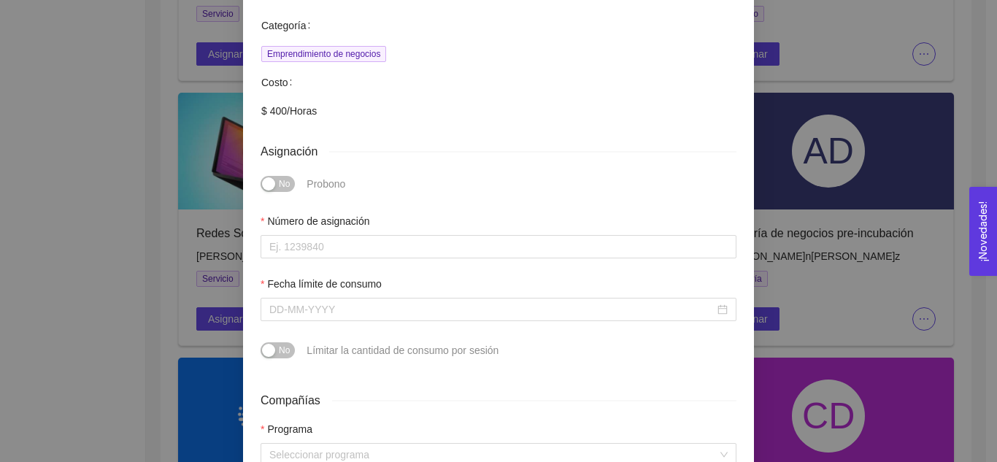
scroll to position [274, 0]
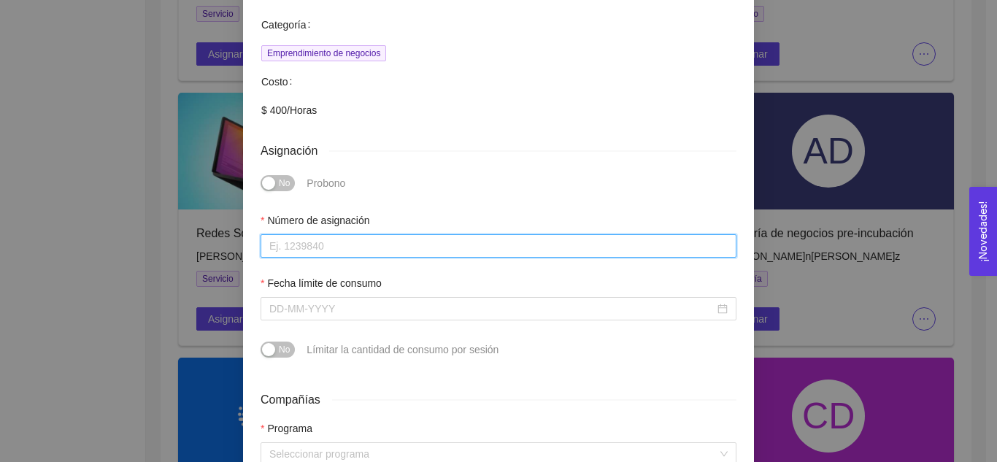
click at [363, 234] on input "Número de asignación" at bounding box center [498, 245] width 476 height 23
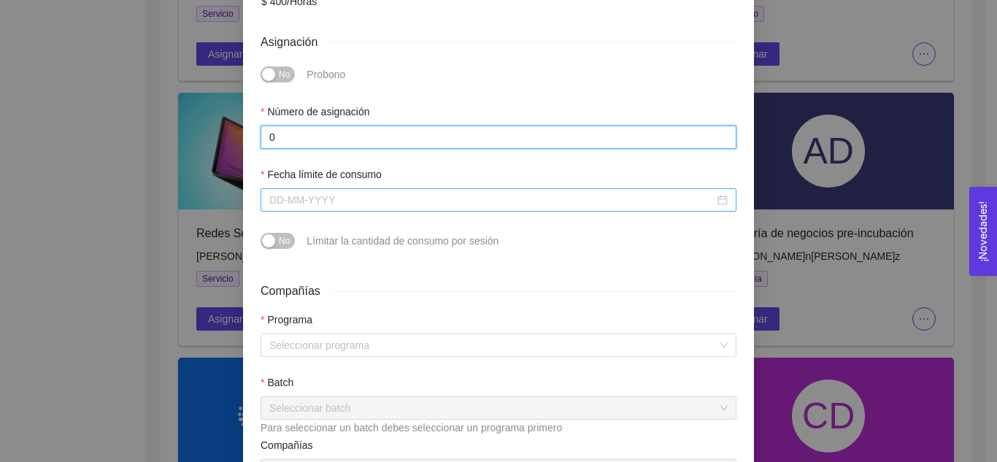
scroll to position [394, 0]
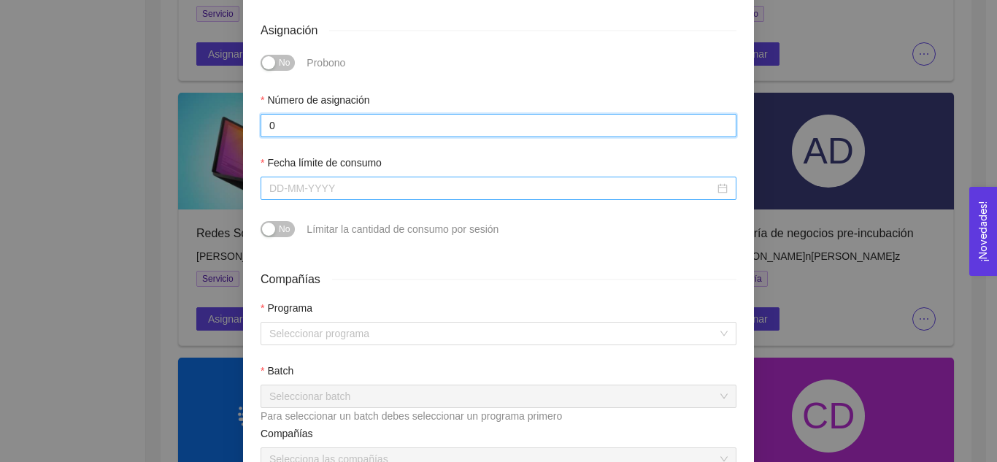
type input "0"
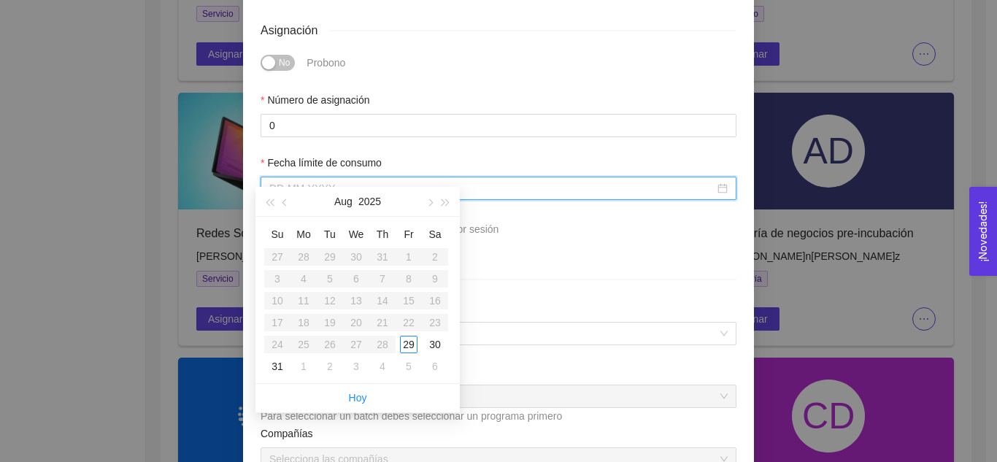
click at [357, 180] on input "Fecha límite de consumo" at bounding box center [491, 188] width 445 height 16
click at [433, 197] on button "button" at bounding box center [429, 201] width 16 height 29
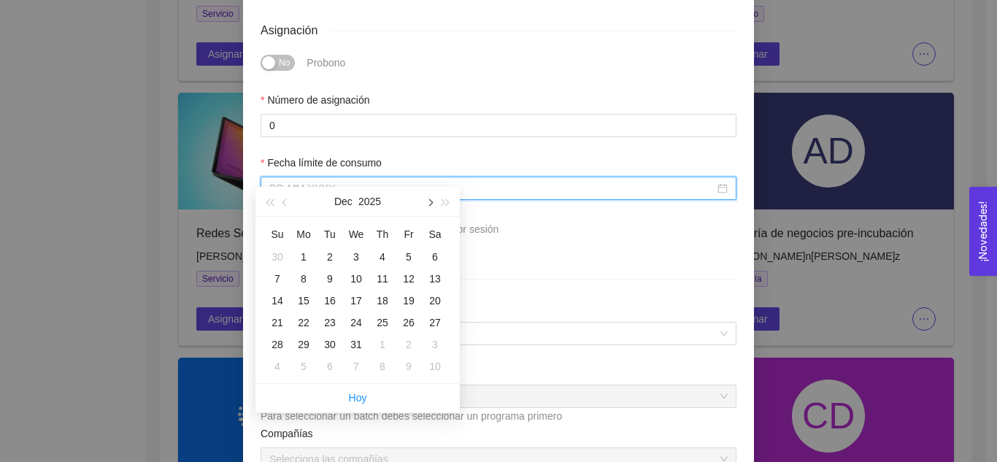
click at [433, 197] on button "button" at bounding box center [429, 201] width 16 height 29
type input "F[DATE]"
click at [432, 322] on div "28" at bounding box center [435, 323] width 18 height 18
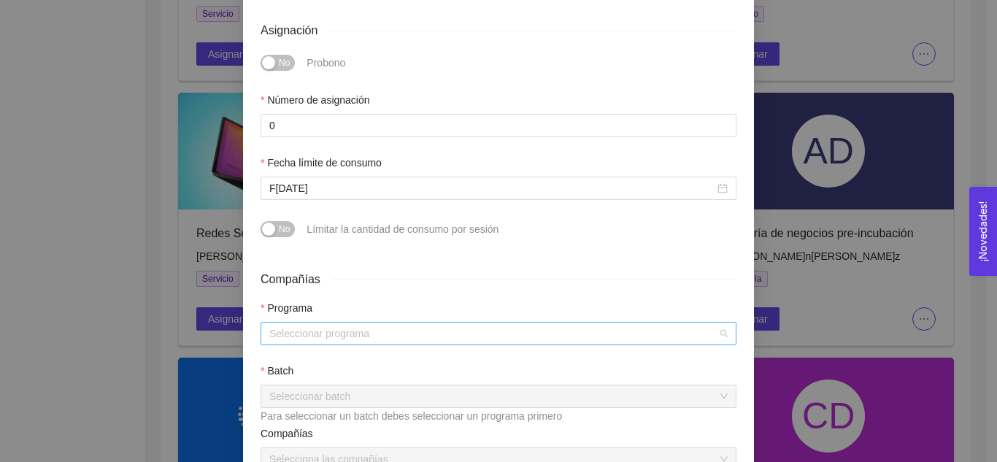
click at [371, 322] on input "search" at bounding box center [493, 333] width 448 height 22
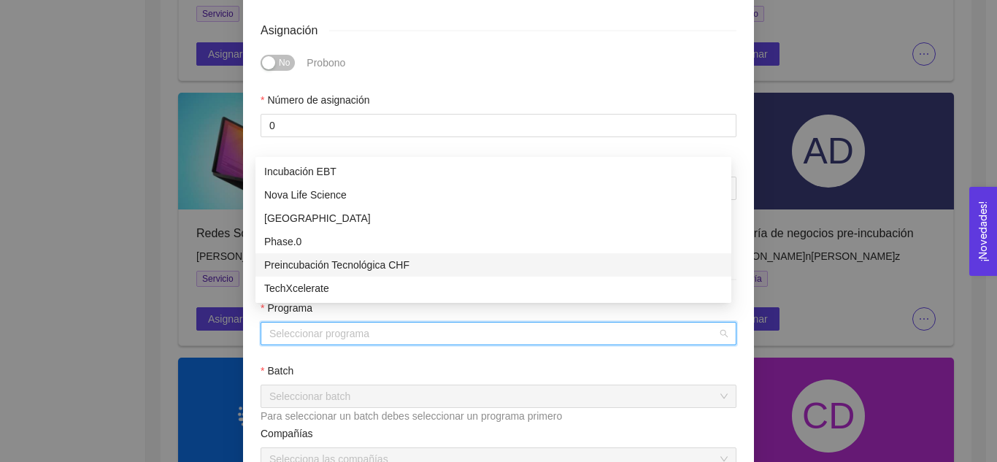
click at [352, 259] on div "Preincubación Tecnológica CHF" at bounding box center [493, 265] width 458 height 16
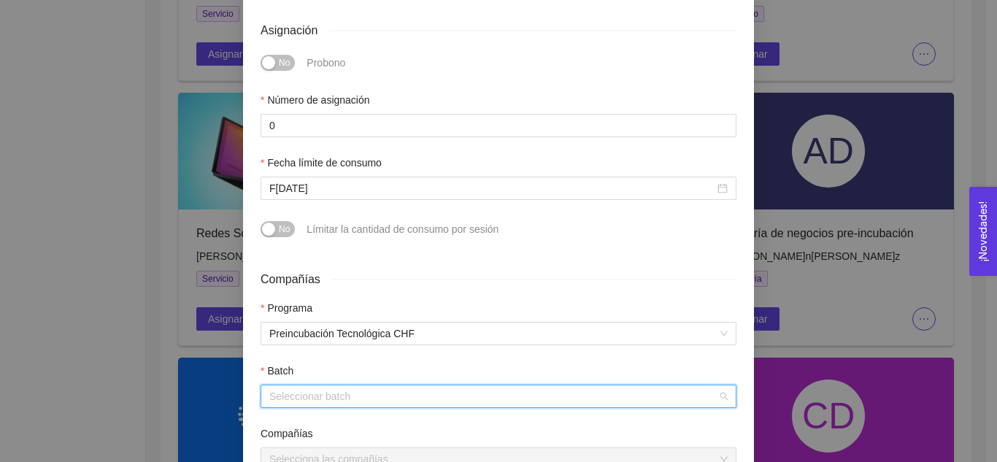
click at [341, 385] on input "search" at bounding box center [493, 396] width 448 height 22
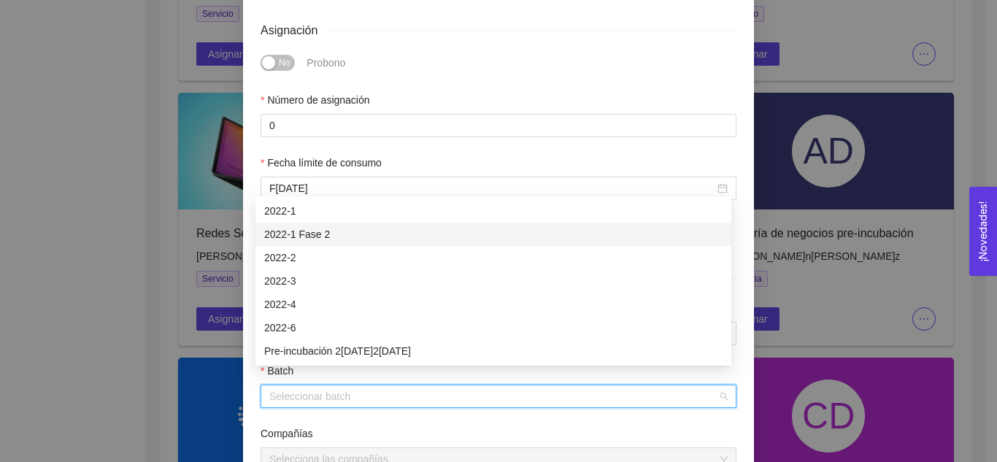
click at [314, 242] on div "2022-1 Fase 2" at bounding box center [493, 234] width 476 height 23
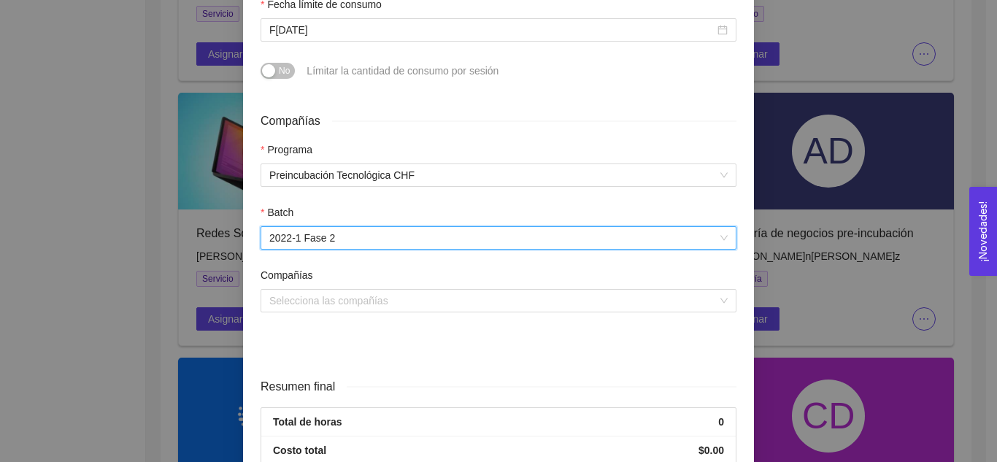
scroll to position [557, 0]
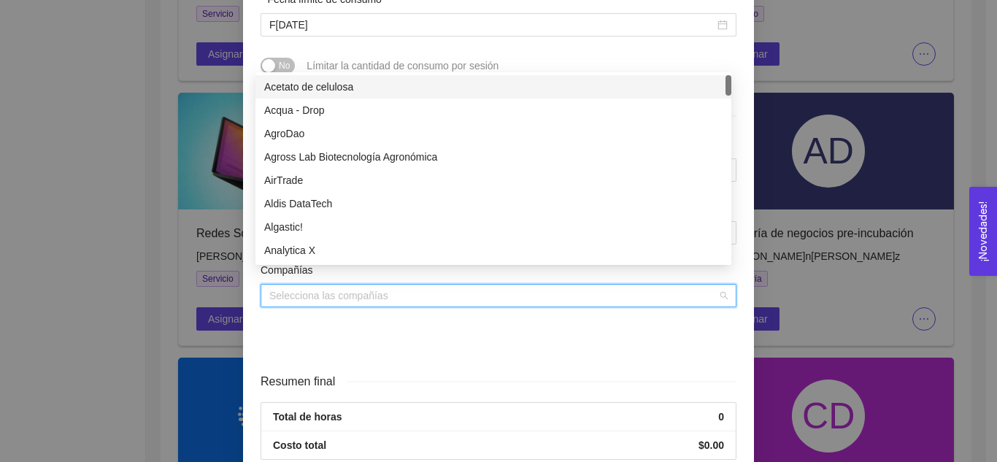
click at [312, 285] on input "search" at bounding box center [493, 296] width 448 height 22
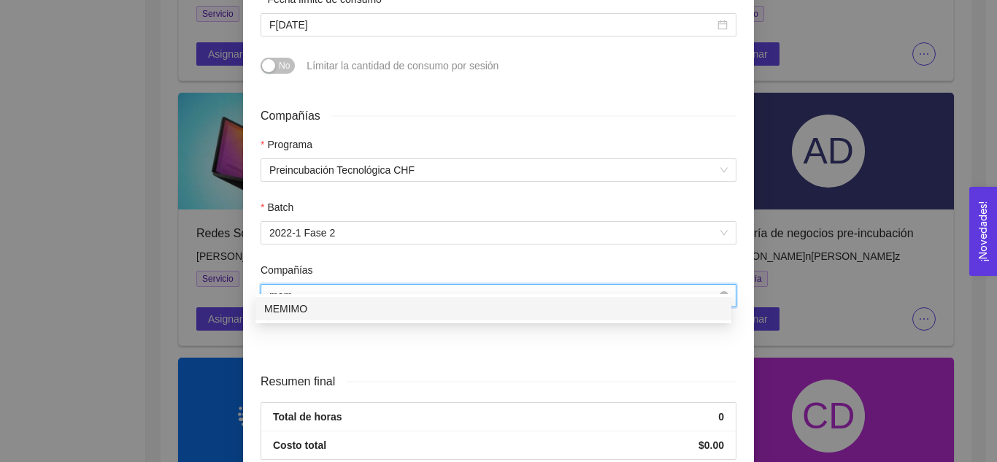
type input "memi"
click at [349, 306] on div "MEMIMO" at bounding box center [493, 309] width 458 height 16
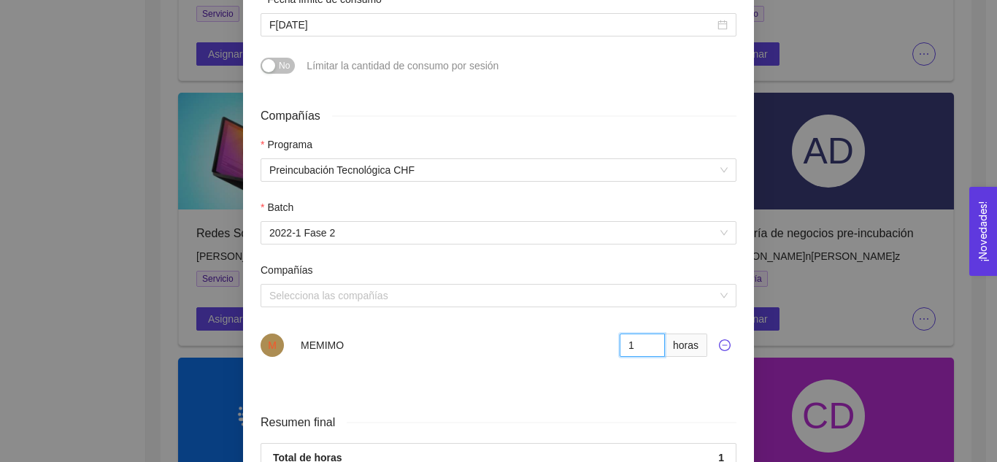
click at [646, 333] on input "1" at bounding box center [641, 344] width 45 height 23
click at [646, 333] on input "2" at bounding box center [641, 344] width 45 height 23
click at [646, 333] on input "3" at bounding box center [641, 344] width 45 height 23
type input "4"
click at [646, 333] on input "4" at bounding box center [641, 344] width 45 height 23
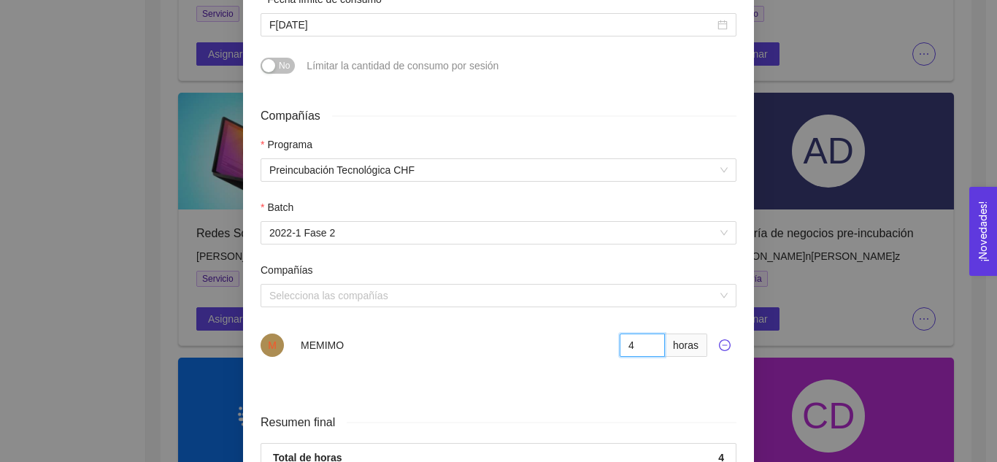
scroll to position [654, 0]
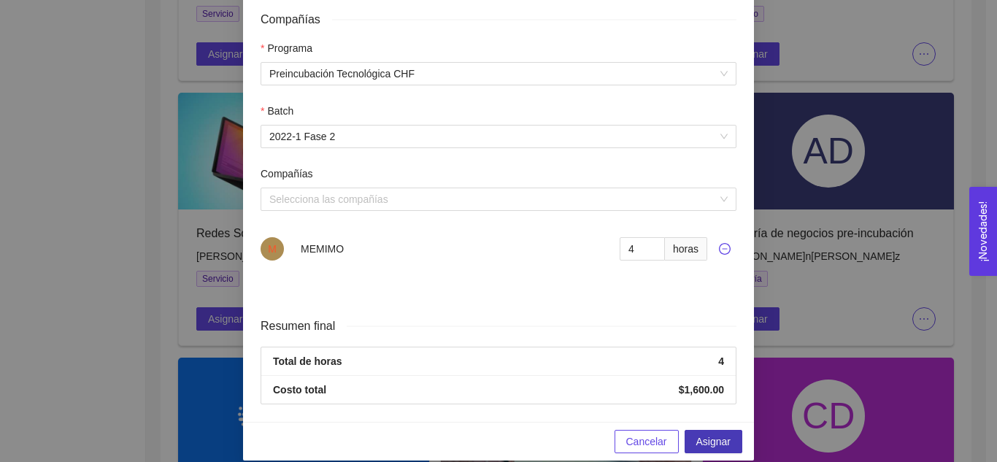
click at [704, 433] on span "Asignar" at bounding box center [713, 441] width 34 height 16
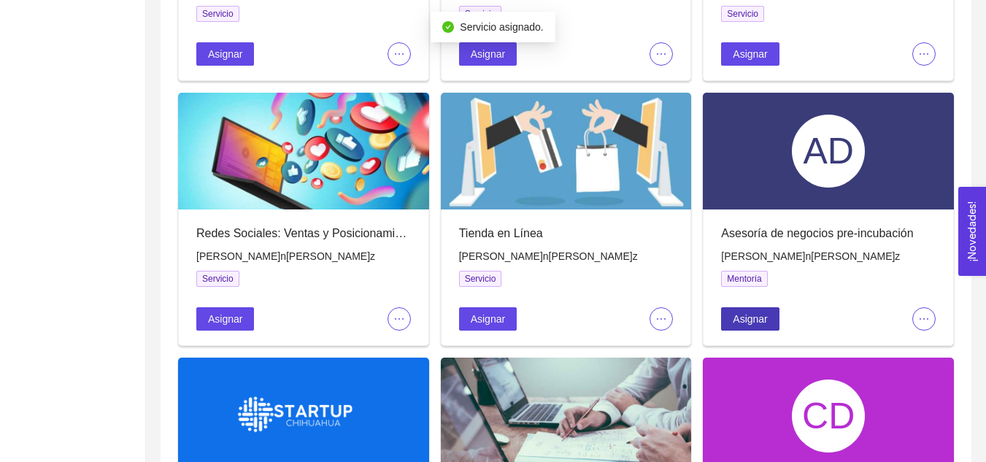
scroll to position [0, 0]
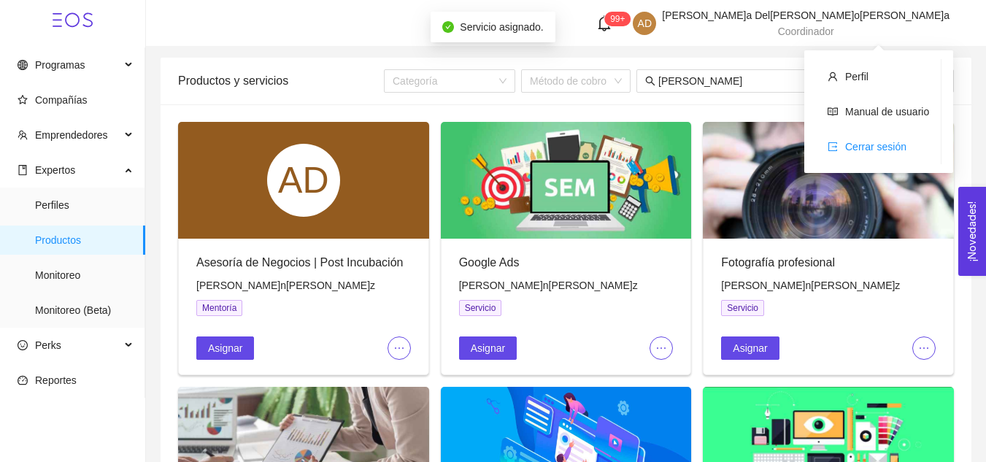
click at [879, 154] on li "Cerrar sesión" at bounding box center [878, 146] width 125 height 29
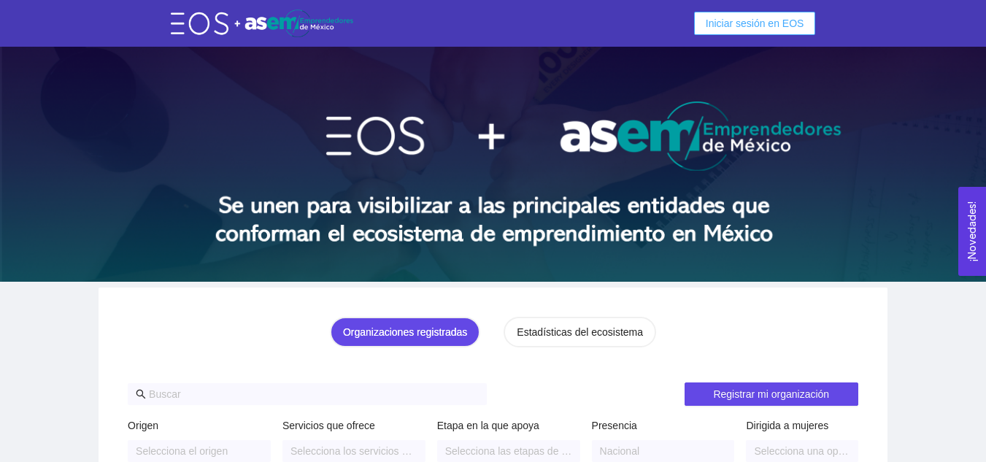
click at [746, 16] on span "Iniciar sesión en EOS" at bounding box center [754, 23] width 98 height 16
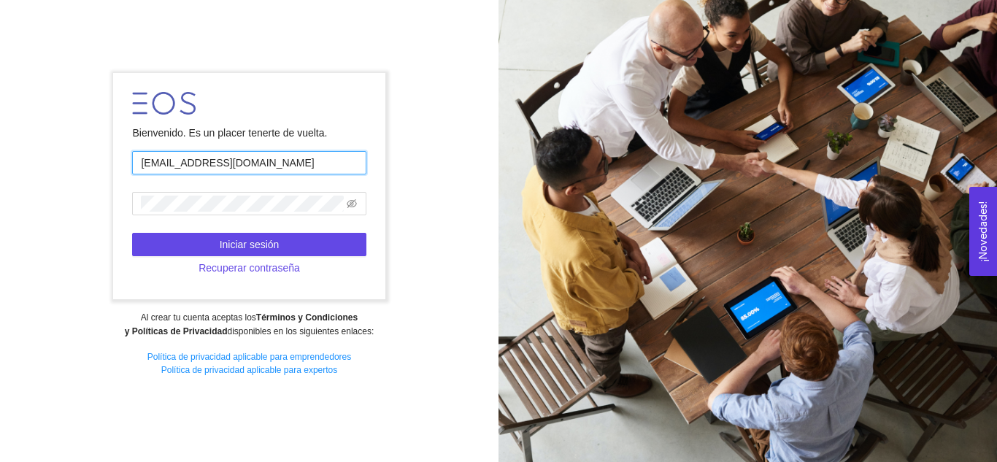
drag, startPoint x: 308, startPoint y: 165, endPoint x: 147, endPoint y: 165, distance: 160.5
click at [147, 165] on input "[EMAIL_ADDRESS][DOMAIN_NAME]" at bounding box center [248, 162] width 233 height 23
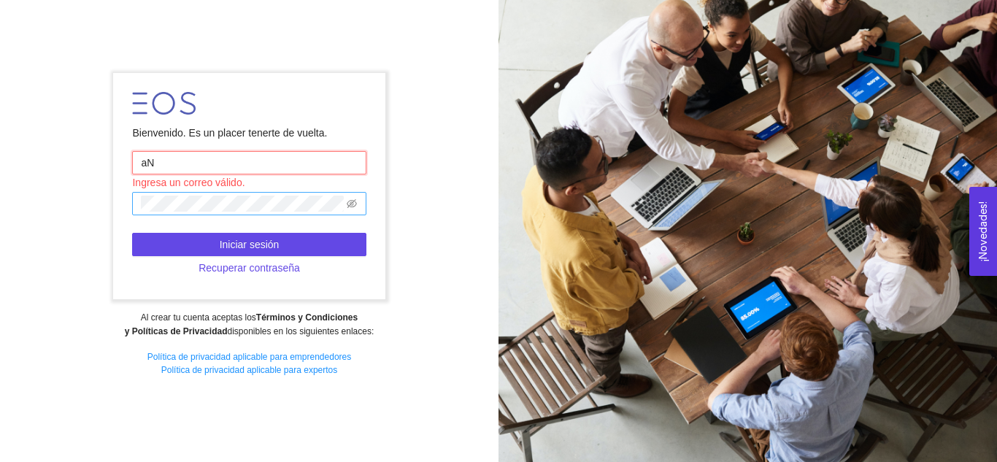
type input "[PERSON_NAME][EMAIL_ADDRESS][DOMAIN_NAME]"
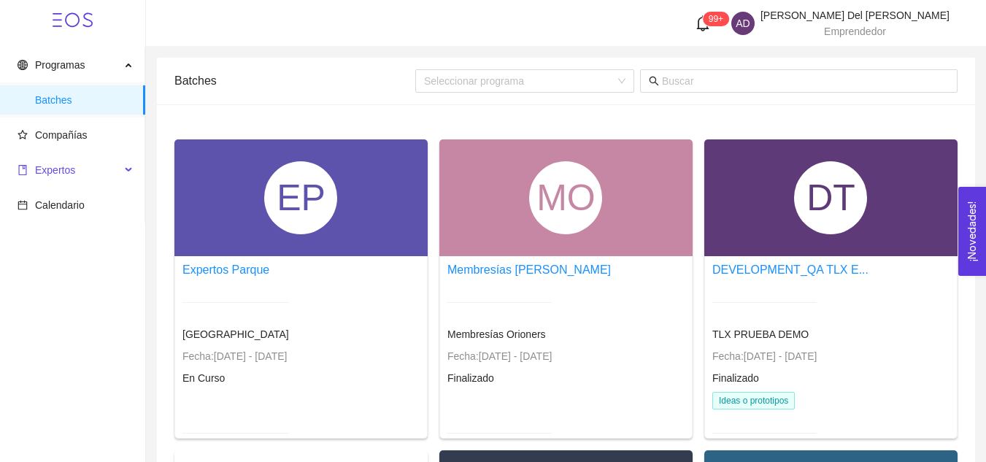
click at [90, 162] on span "Expertos" at bounding box center [69, 169] width 103 height 29
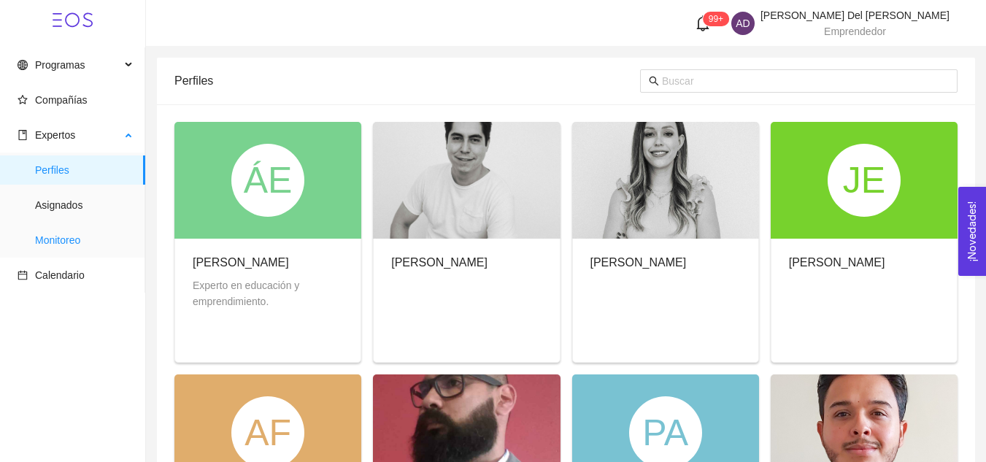
click at [58, 239] on span "Monitoreo" at bounding box center [84, 239] width 98 height 29
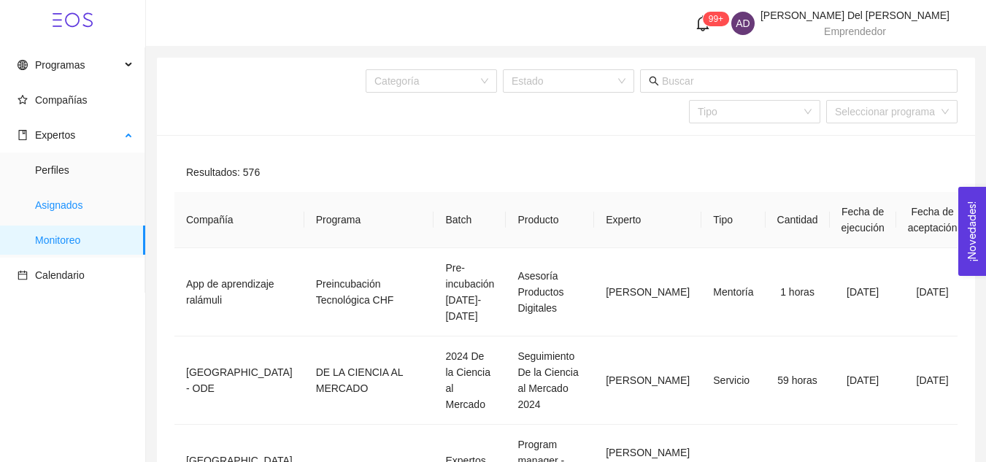
click at [84, 203] on span "Asignados" at bounding box center [84, 204] width 98 height 29
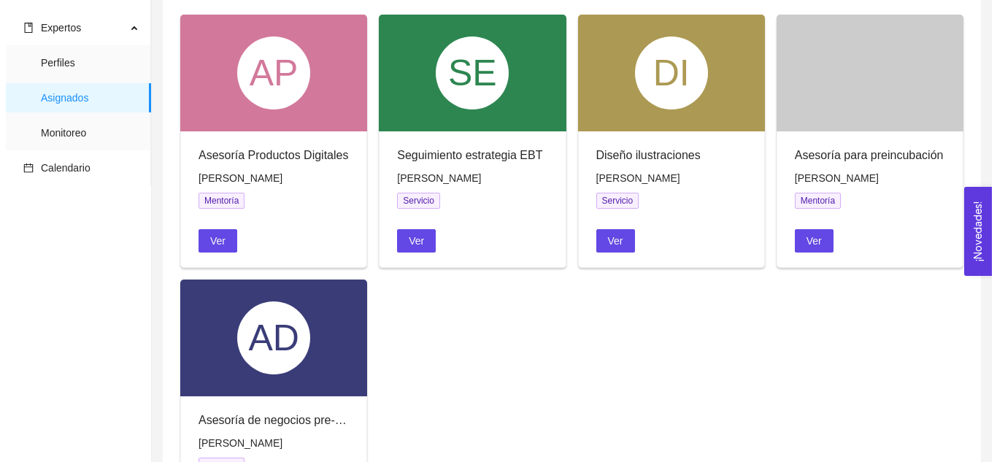
scroll to position [108, 0]
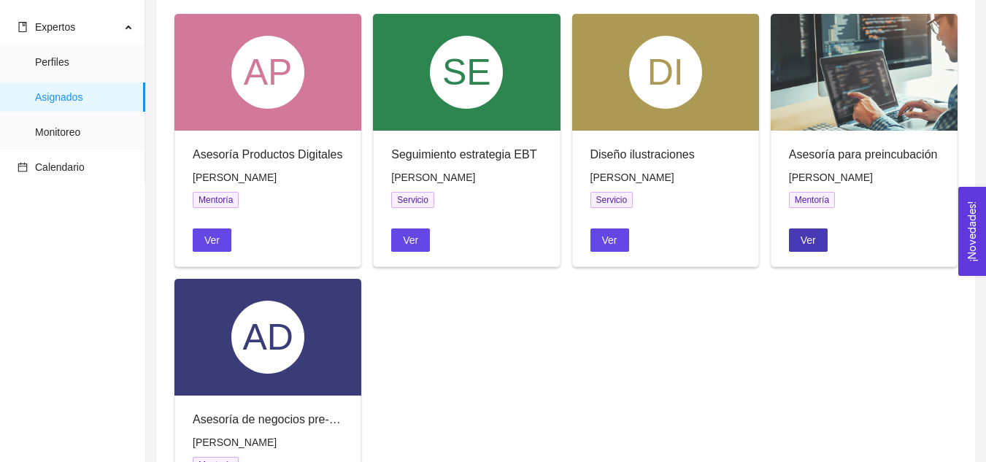
click at [821, 243] on button "Ver" at bounding box center [808, 239] width 39 height 23
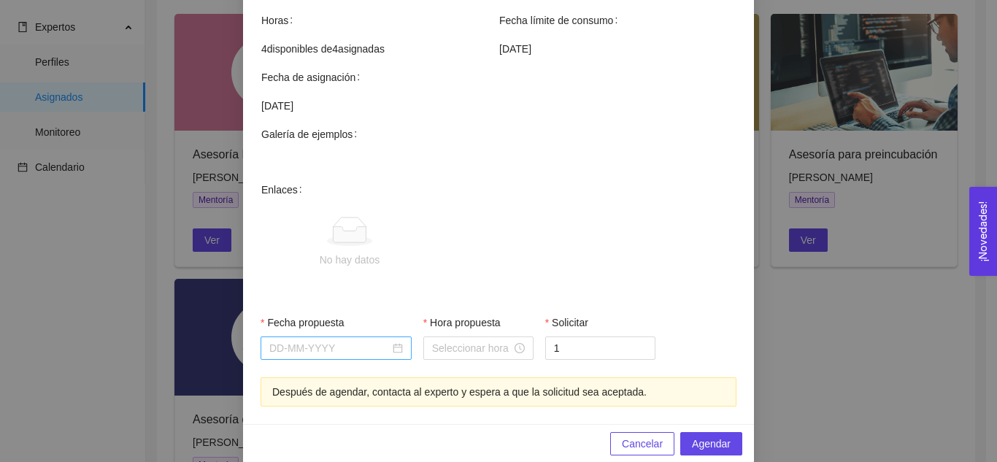
scroll to position [522, 0]
click at [390, 339] on div at bounding box center [336, 347] width 134 height 16
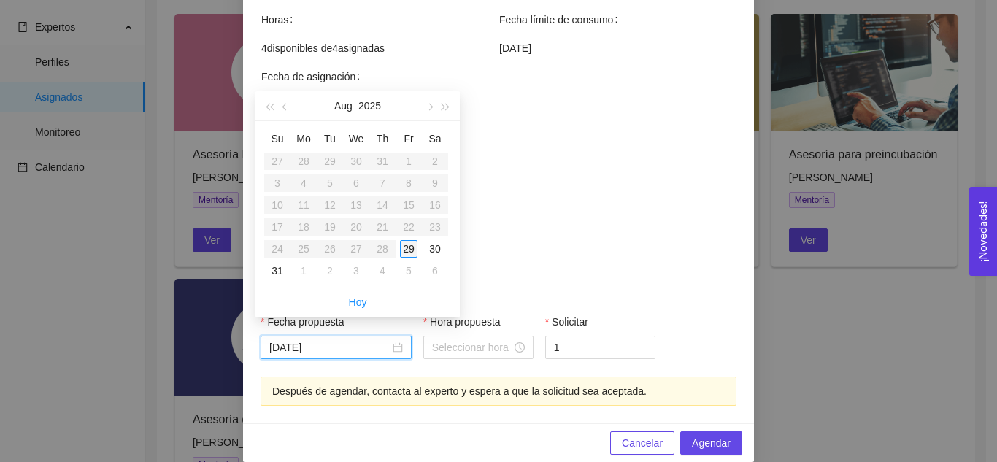
type input "A[DATE]"
click at [408, 246] on div "29" at bounding box center [409, 249] width 18 height 18
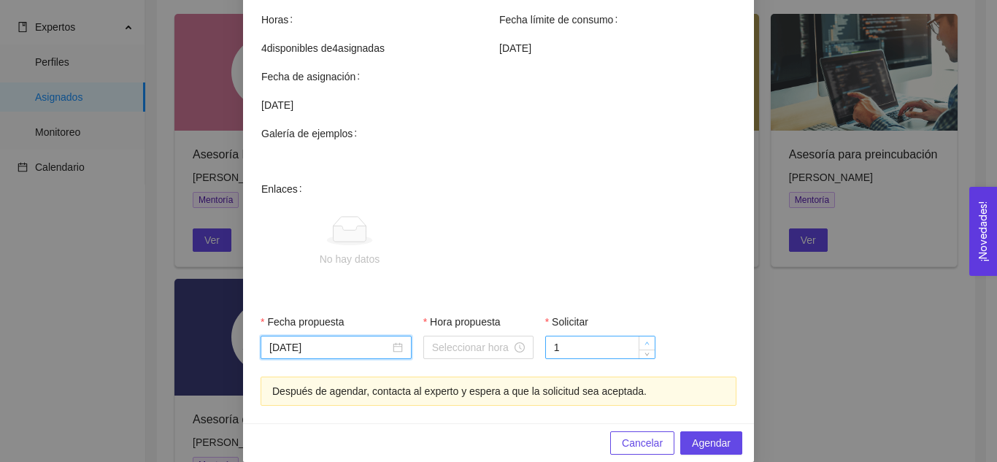
type input "2"
click at [638, 336] on span "Increase Value" at bounding box center [646, 342] width 16 height 13
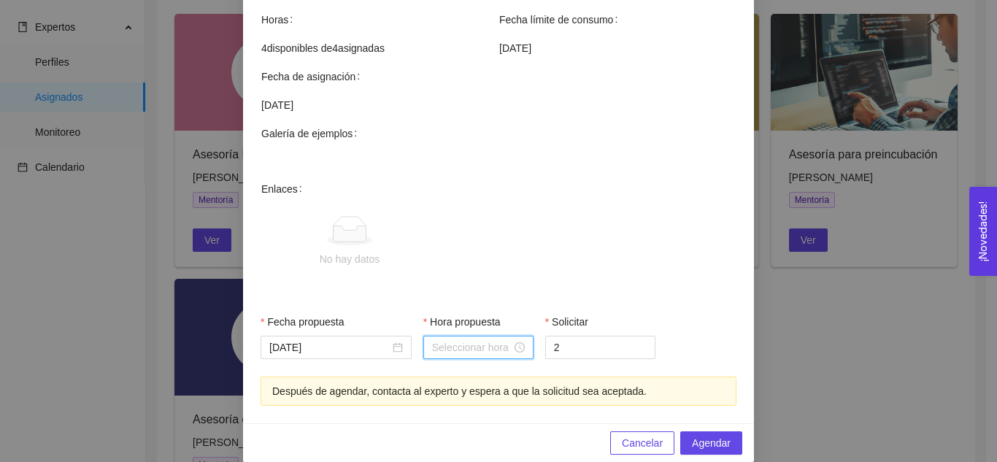
click at [467, 339] on input "Hora propuesta" at bounding box center [472, 347] width 80 height 16
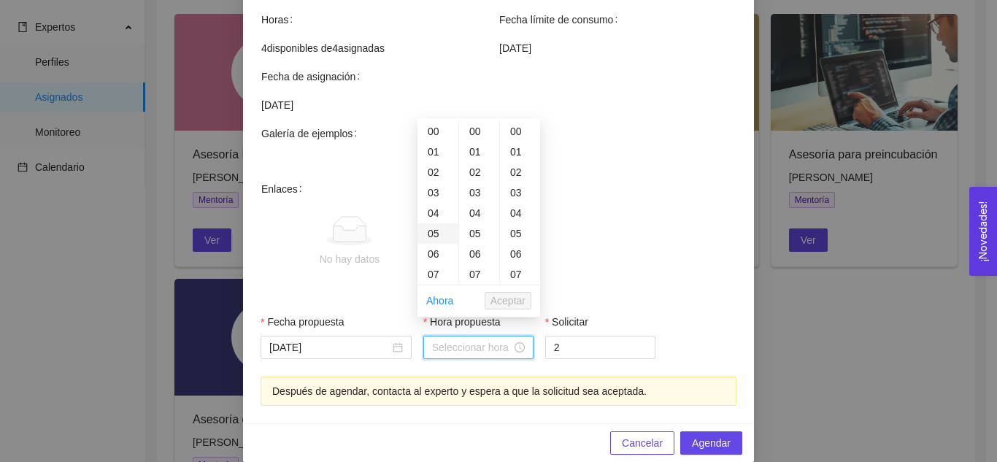
click at [428, 235] on div "05" at bounding box center [437, 233] width 41 height 20
type input "05:00:00"
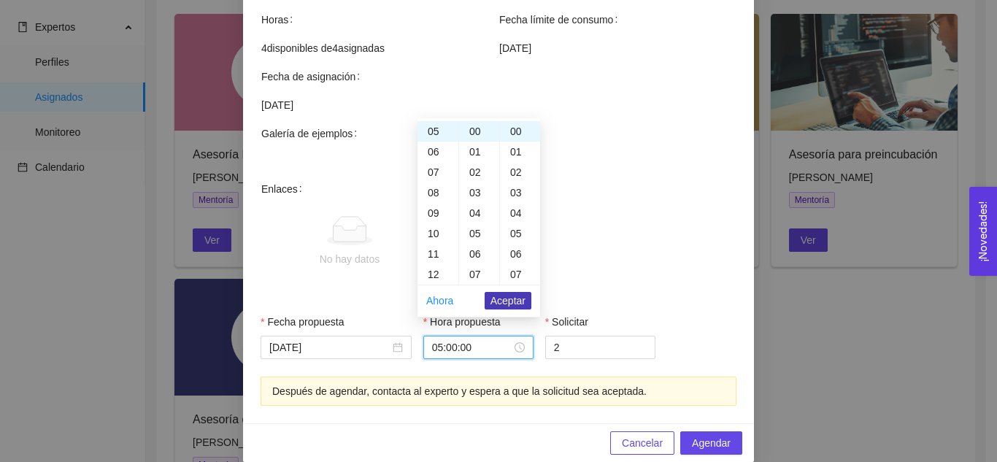
click at [517, 303] on span "Aceptar" at bounding box center [507, 301] width 35 height 16
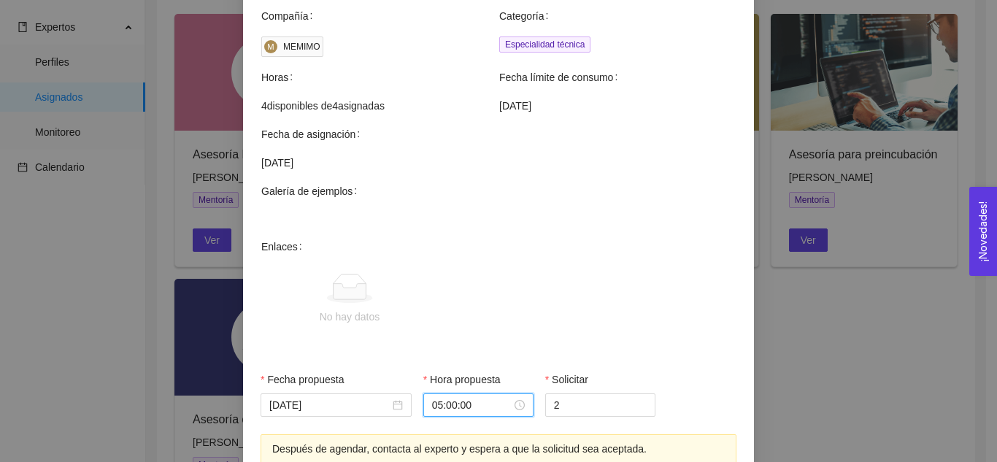
scroll to position [524, 0]
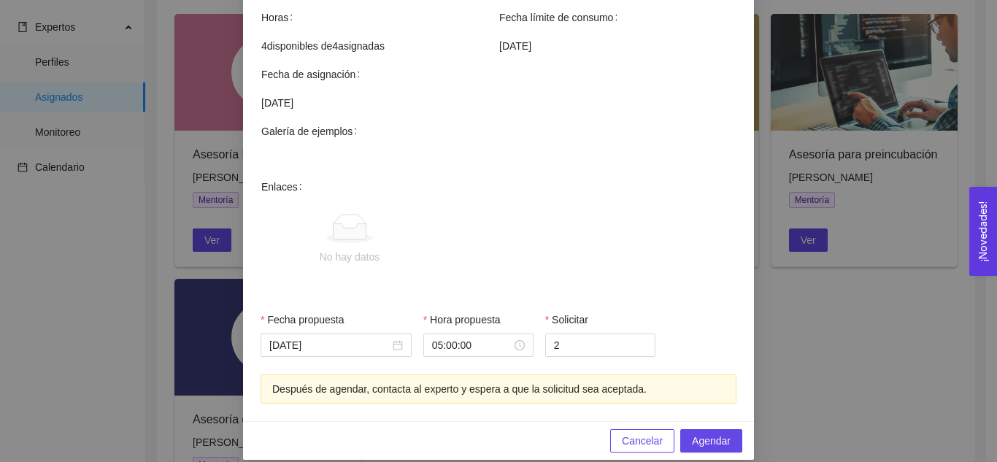
click at [622, 433] on span "Cancelar" at bounding box center [642, 441] width 41 height 16
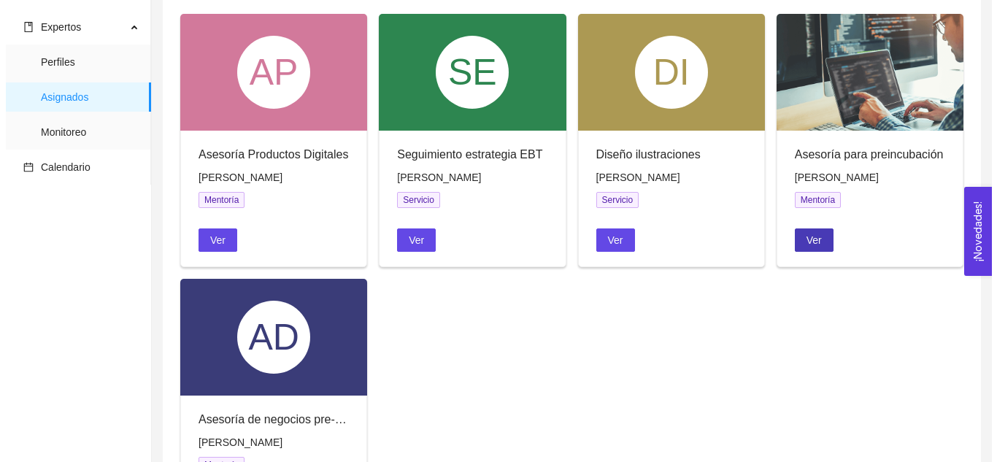
scroll to position [217, 0]
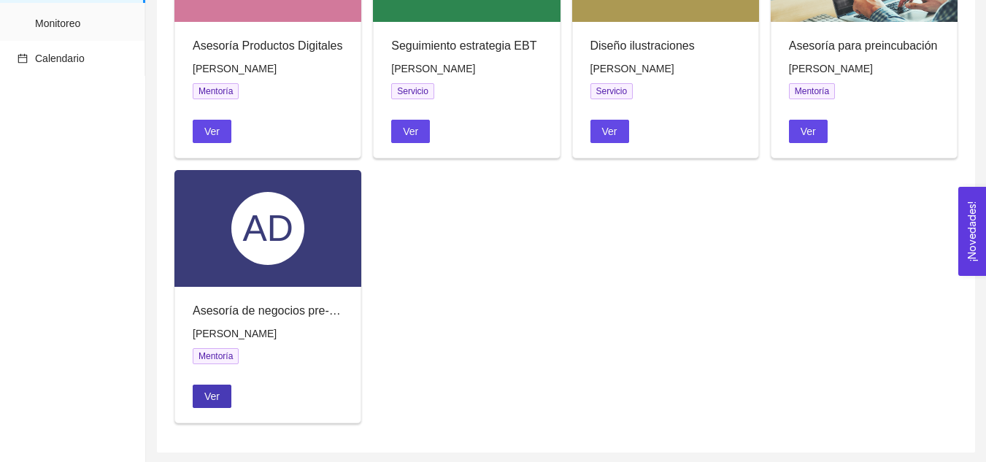
click at [208, 393] on span "Ver" at bounding box center [211, 396] width 15 height 16
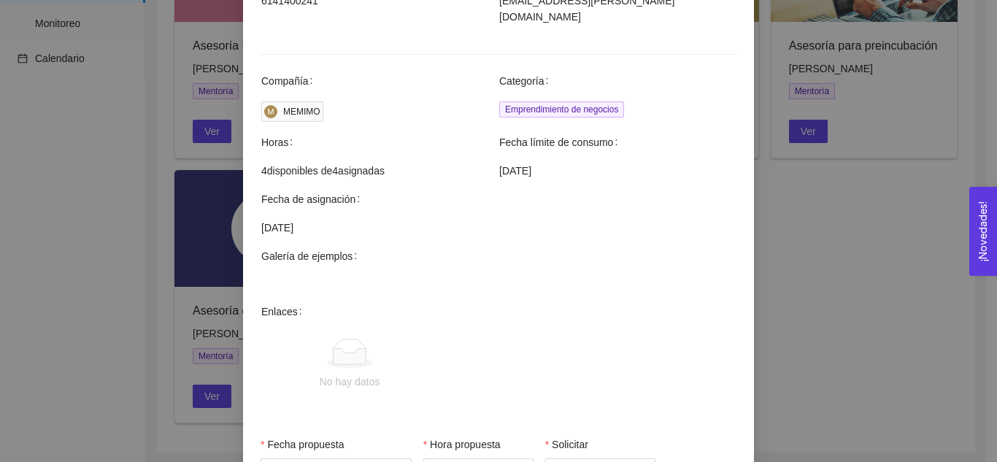
scroll to position [524, 0]
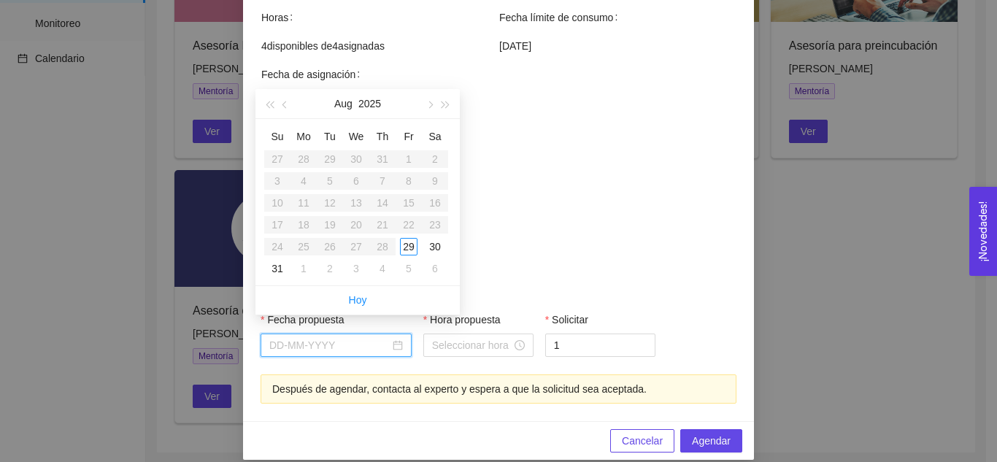
click at [373, 337] on input "Fecha propuesta" at bounding box center [329, 345] width 120 height 16
type input "[DATE]"
type input "A[DATE]"
click at [406, 249] on div "29" at bounding box center [409, 247] width 18 height 18
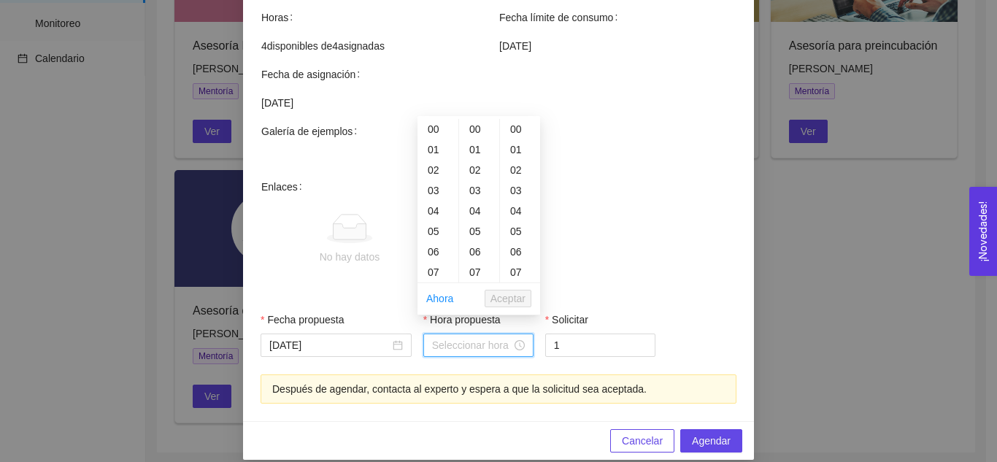
click at [487, 337] on input "Hora propuesta" at bounding box center [472, 345] width 80 height 16
click at [430, 228] on div "05" at bounding box center [437, 231] width 41 height 20
type input "05:00:00"
click at [508, 302] on span "Aceptar" at bounding box center [507, 298] width 35 height 16
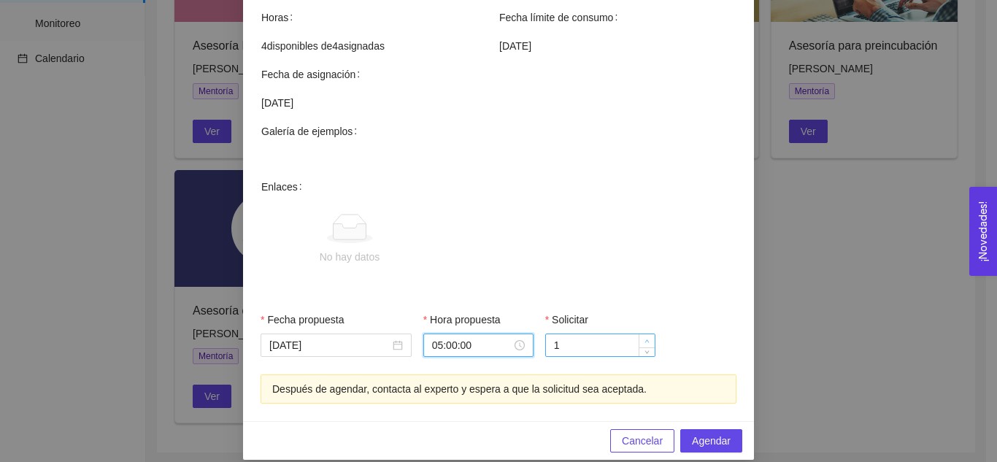
type input "2"
click at [643, 337] on span "up" at bounding box center [647, 341] width 9 height 9
click at [707, 433] on span "Agendar" at bounding box center [711, 441] width 39 height 16
click at [964, 330] on div "Agendar mentoría Asesoría de negocios pre-incubación Experto: Juan Pablo Ayala …" at bounding box center [498, 231] width 997 height 462
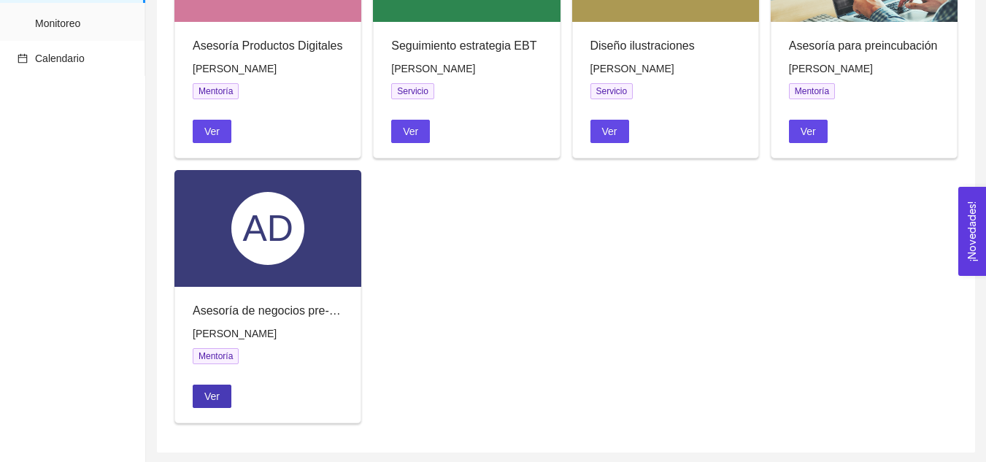
scroll to position [0, 0]
